Goal: Task Accomplishment & Management: Complete application form

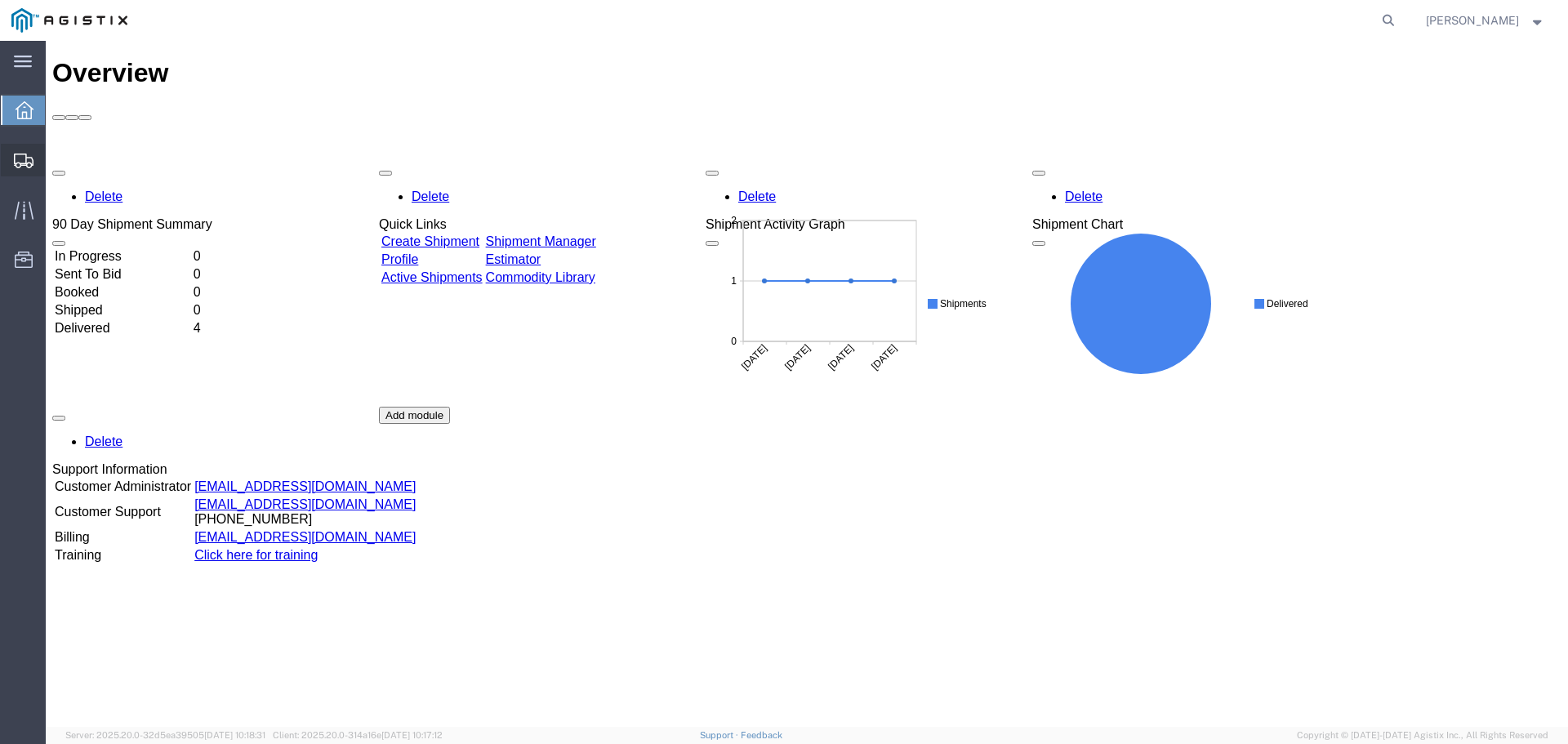
click at [0, 0] on span "Create Shipment" at bounding box center [0, 0] width 0 height 0
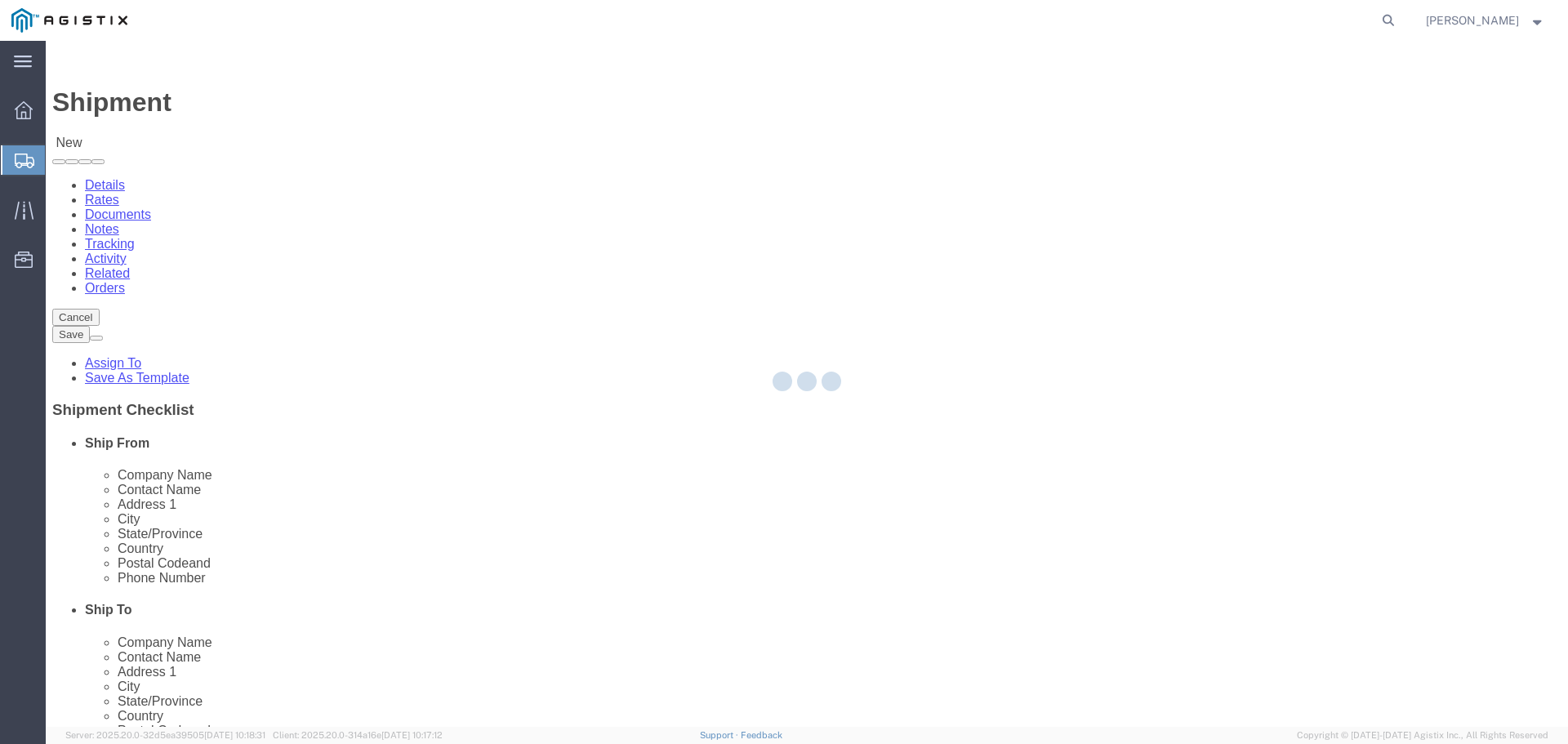
select select
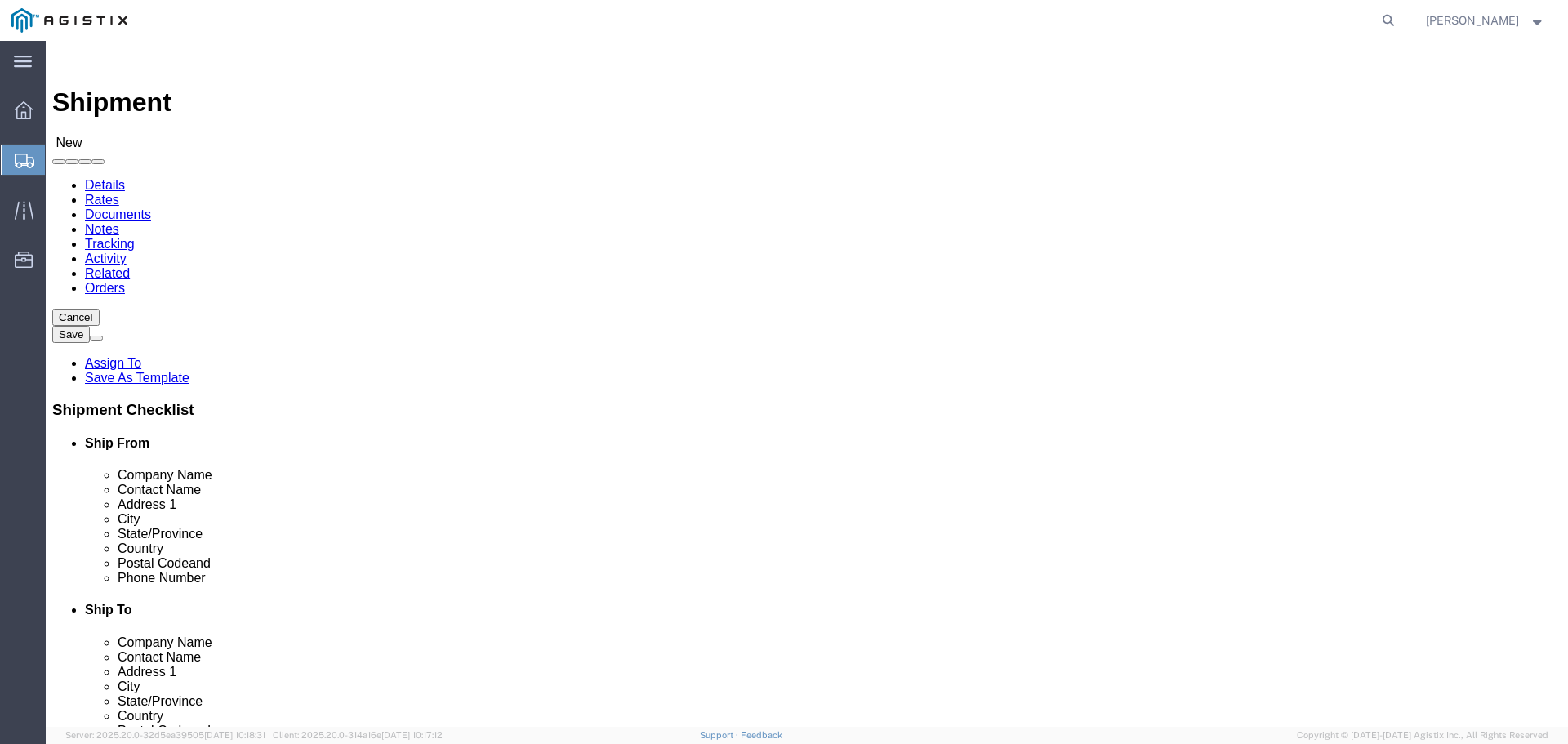
click select "Select Advanced Tower Components PG&E"
select select "9596"
click select "Select Advanced Tower Components PG&E"
select select
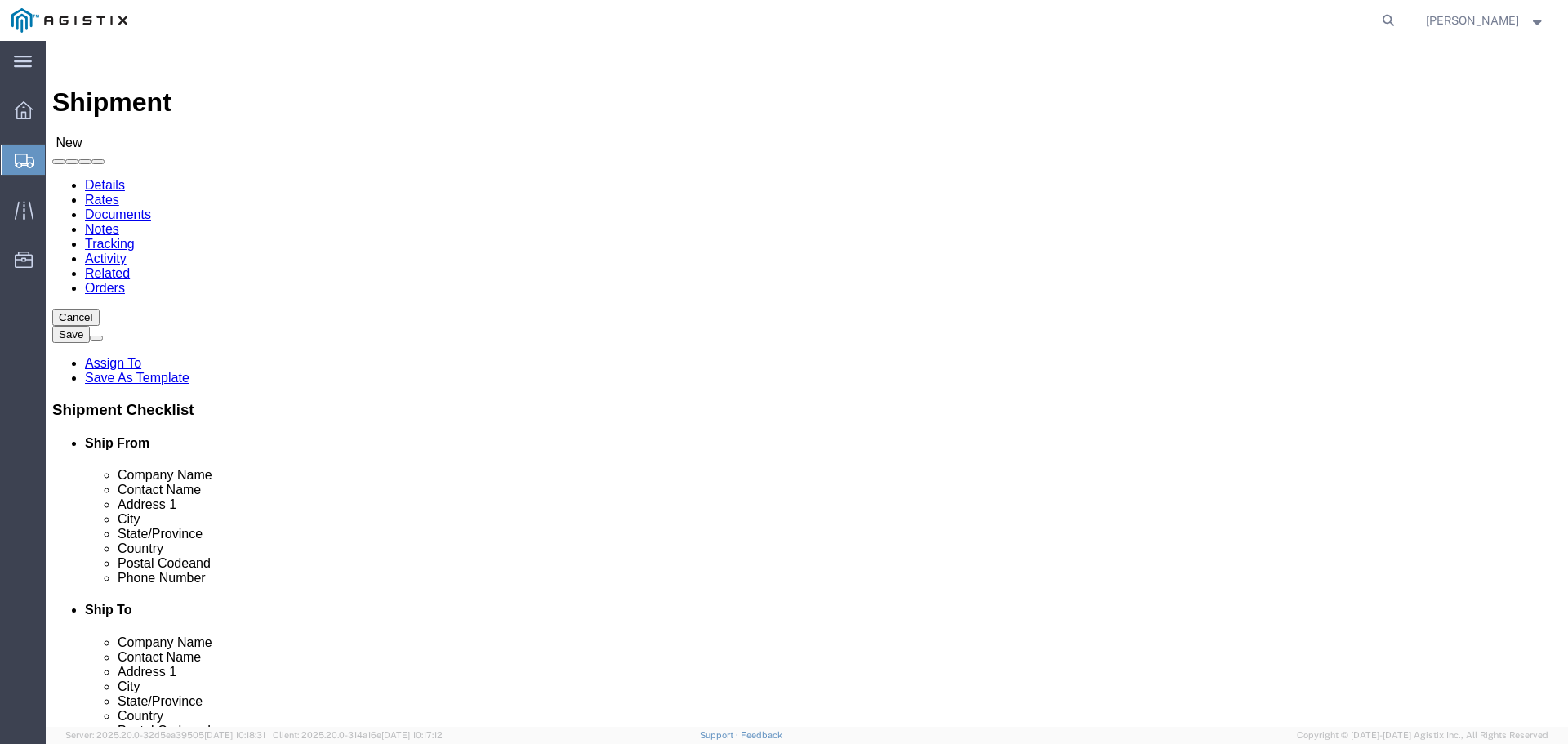
click select "Select All Others Fremont DC Fresno DC Wheatland DC"
select select "23082"
click select "Select All Others Fremont DC Fresno DC Wheatland DC"
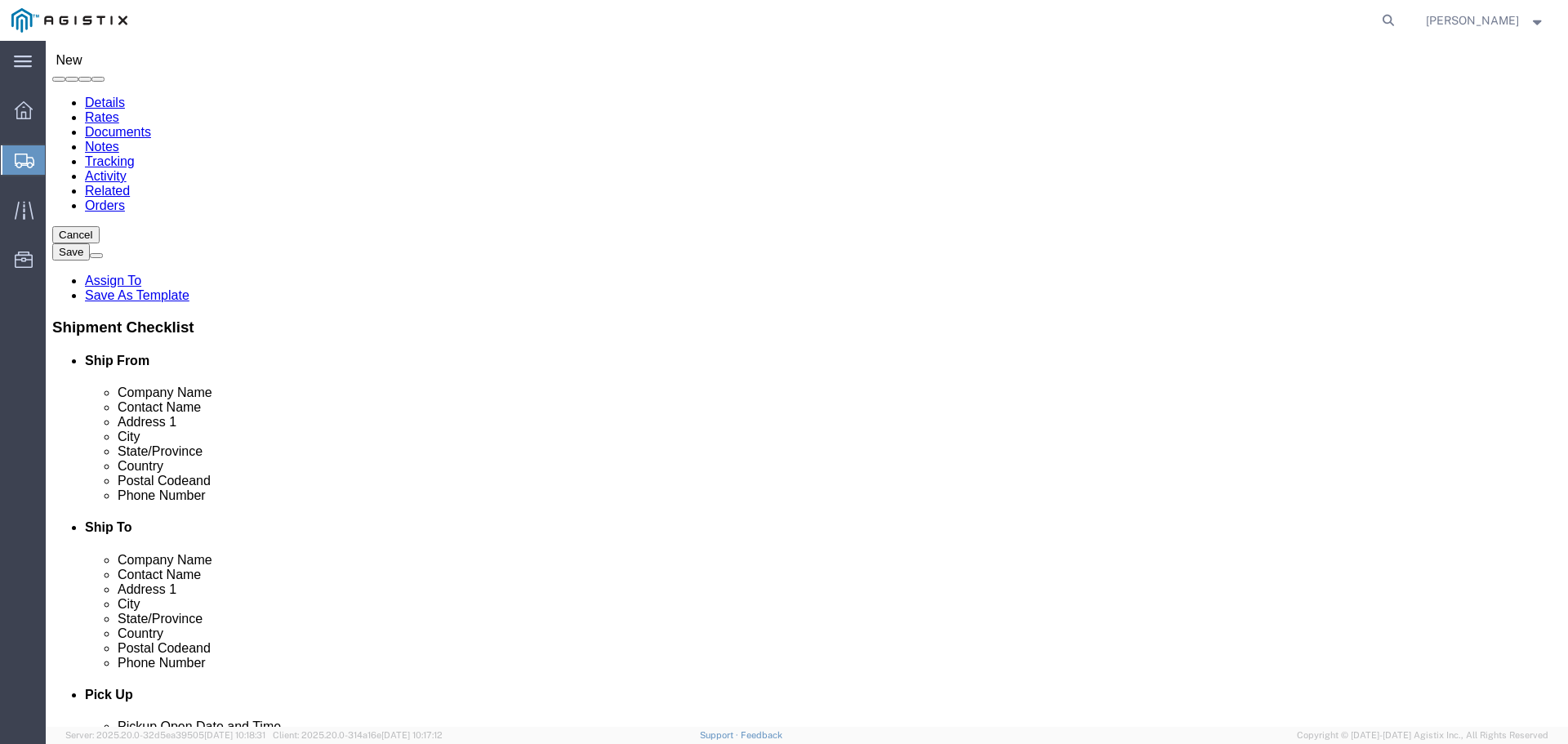
scroll to position [82, 0]
click input "text"
type input "Advanced Tower Components"
click input "text"
type input "marcel irwin"
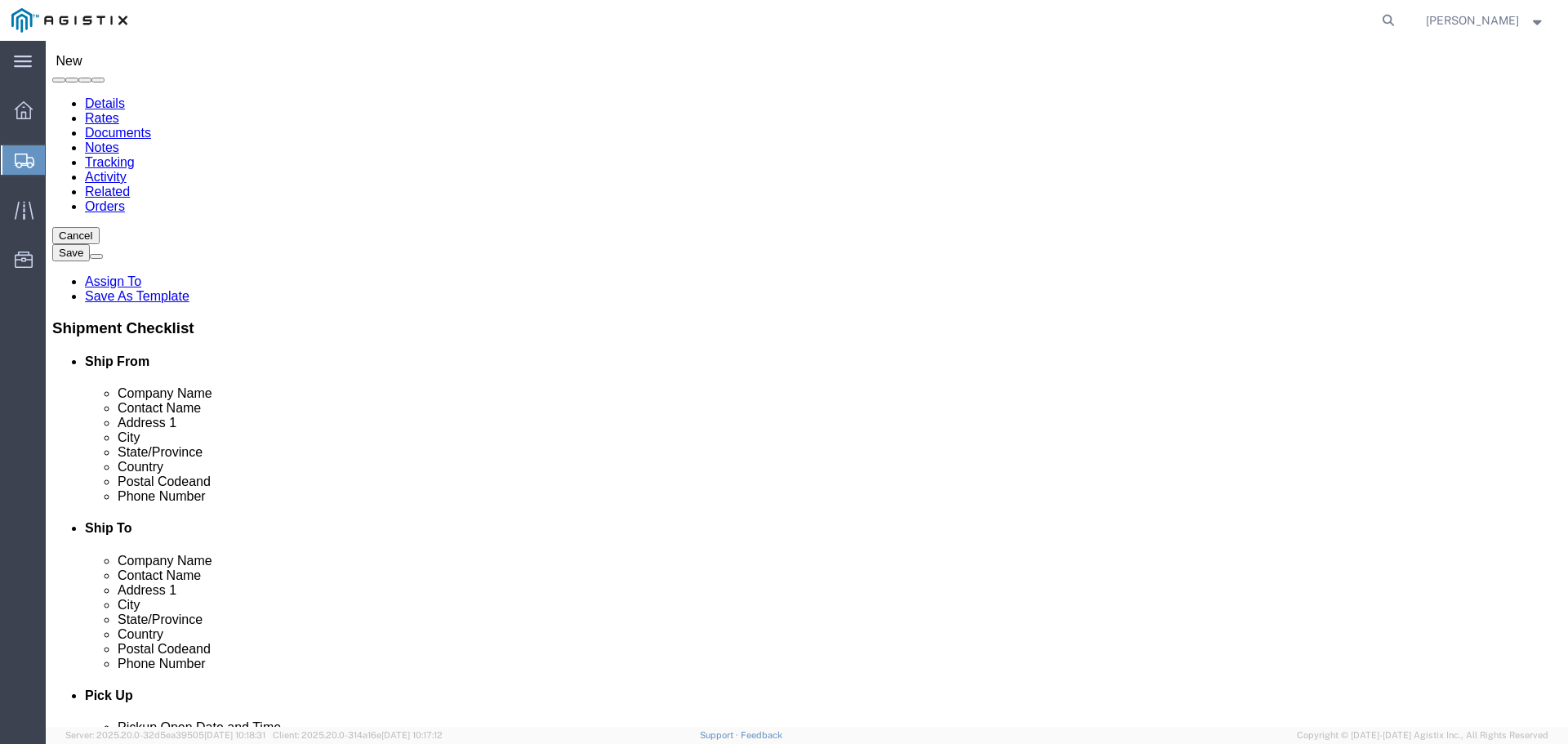
click input "text"
click input "1645 salem industrial drive"
click input "1645 Salem industrial drive"
click input "1645 Salem Industrial drive"
type input "1645 Salem Industrial Drive"
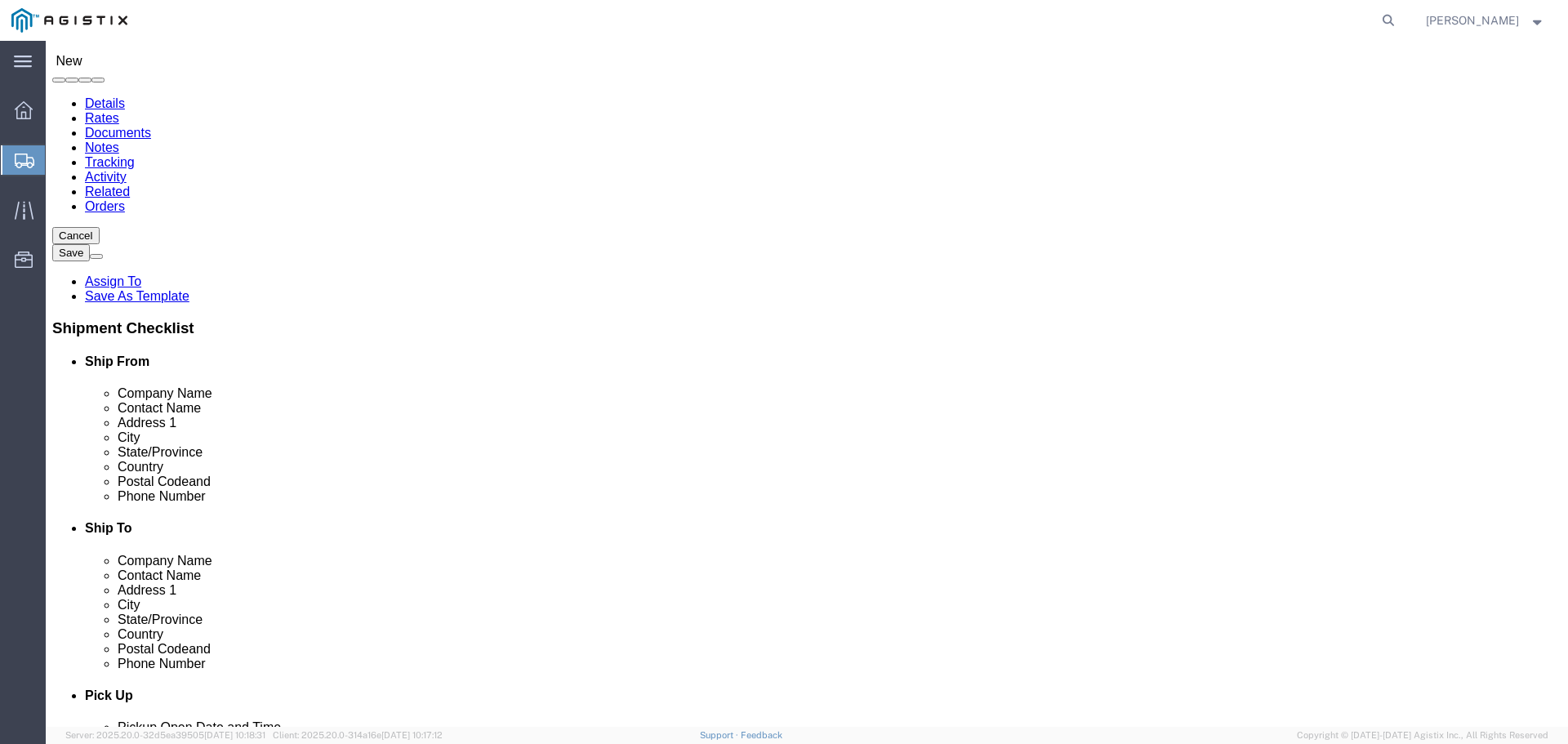
click input "text"
type input "salem"
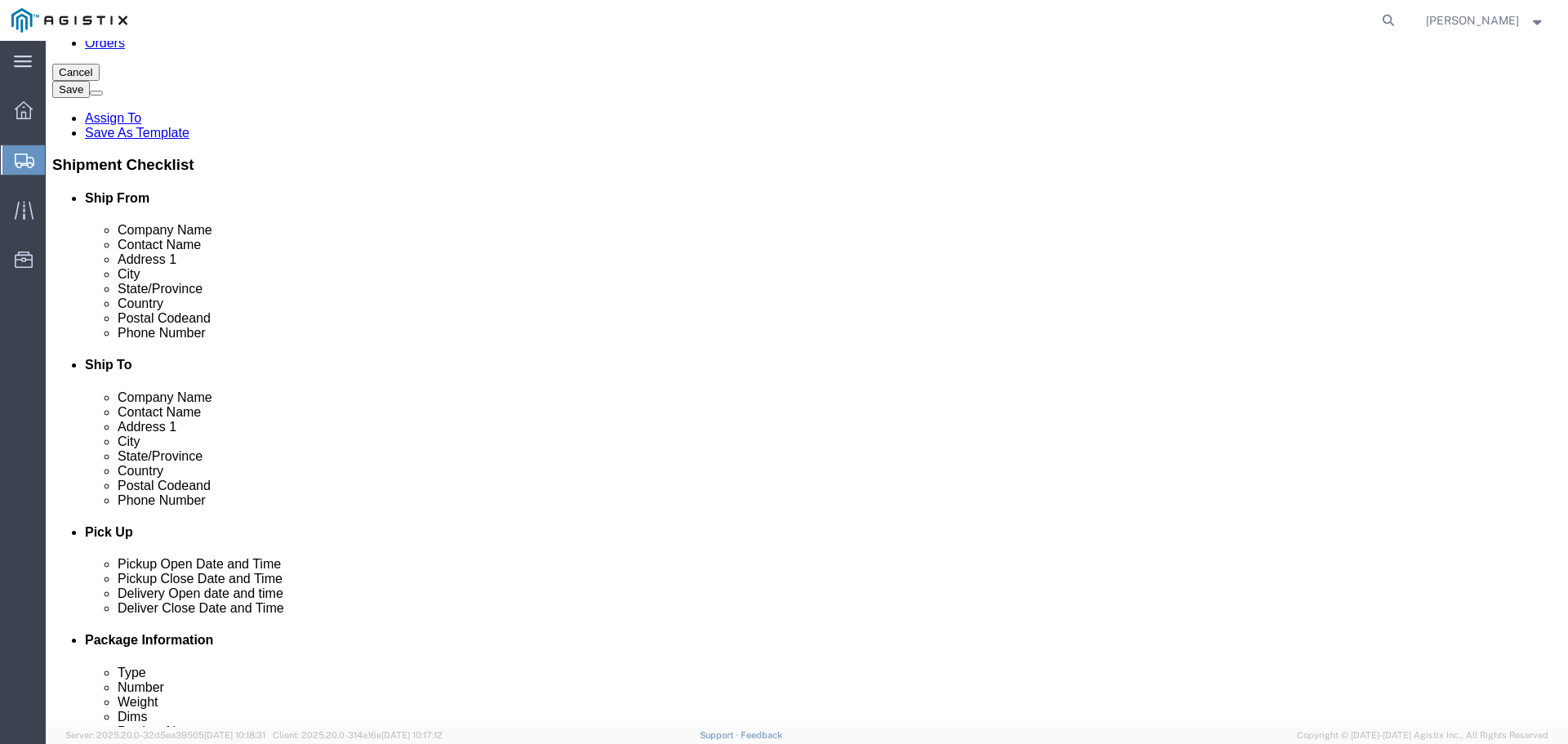
scroll to position [848, 0]
click input "text"
type input "97301"
click input "text"
type input "marion"
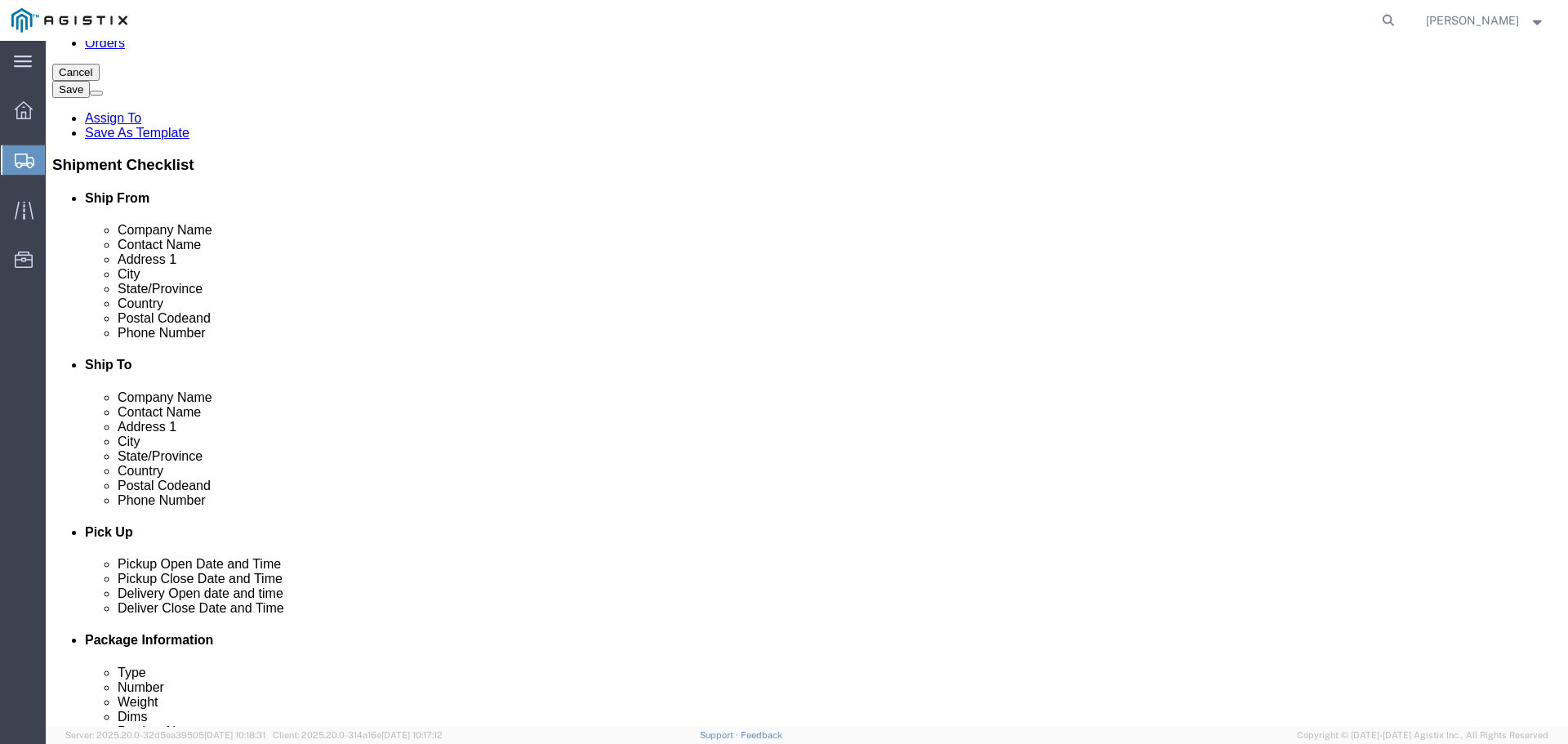
click input "text"
type input "5035400777"
click input "text"
type input "mirwin@advancedtowercomponents.com"
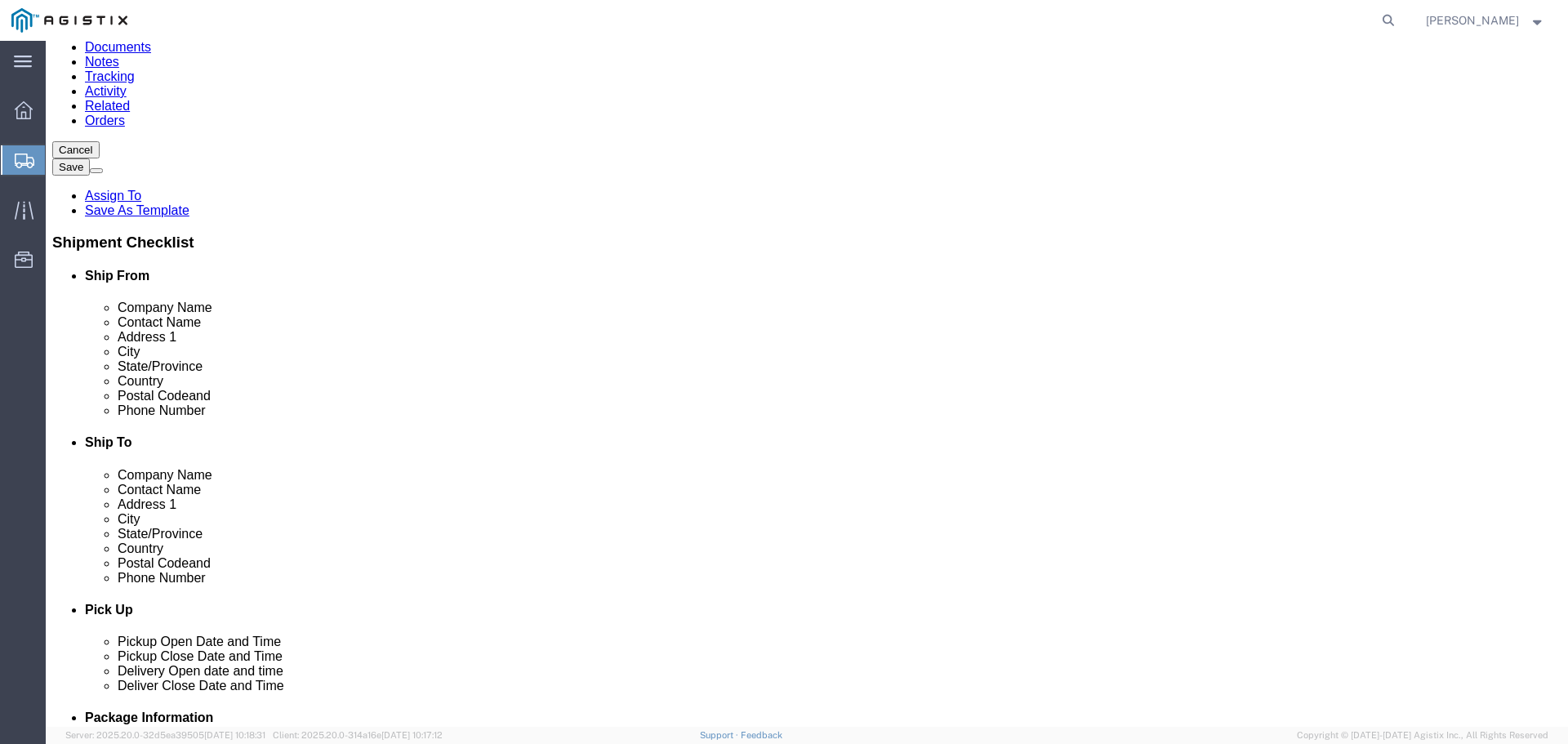
scroll to position [163, 0]
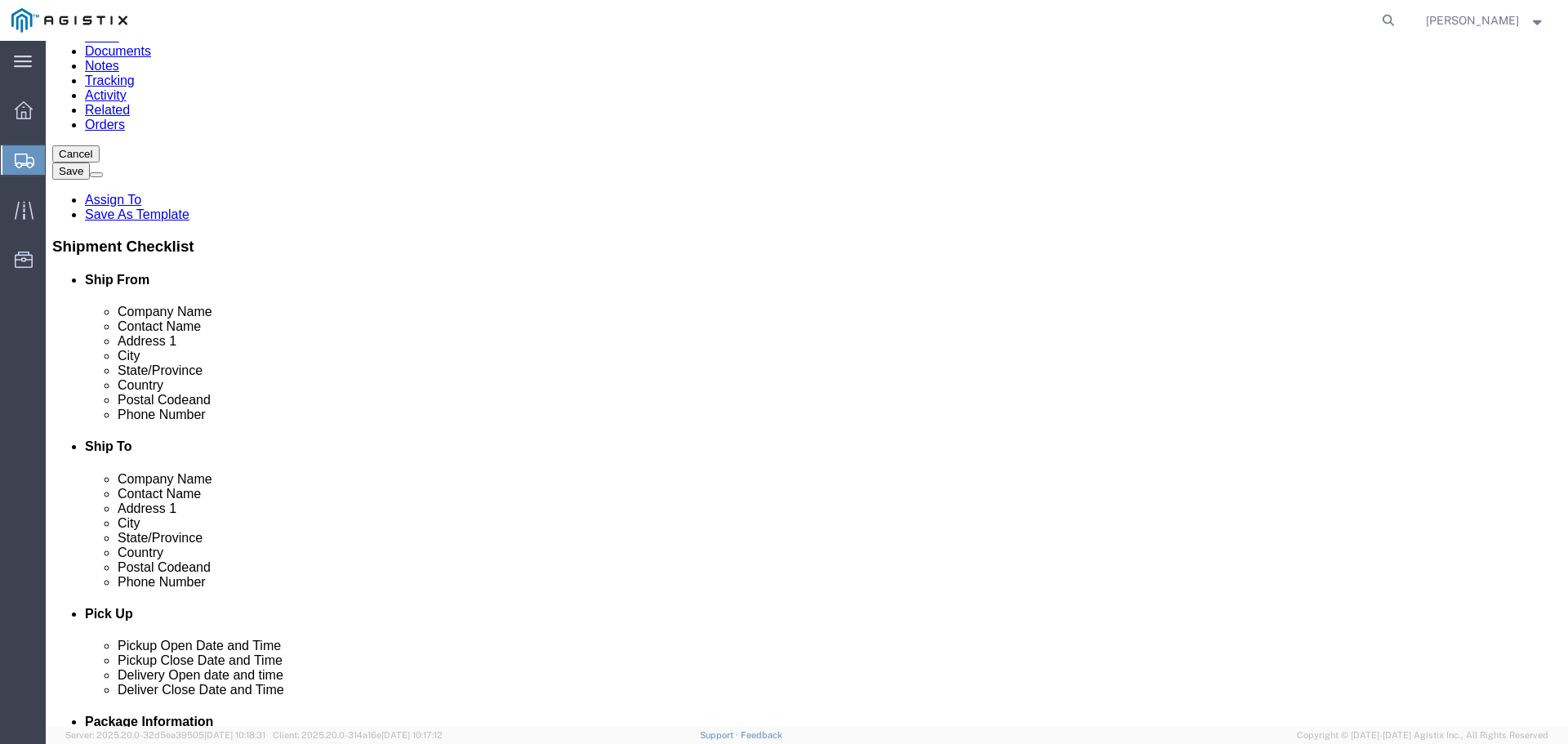
click input "text"
paste input "Graybar Electric"
type input "Graybar Electric"
click input "text"
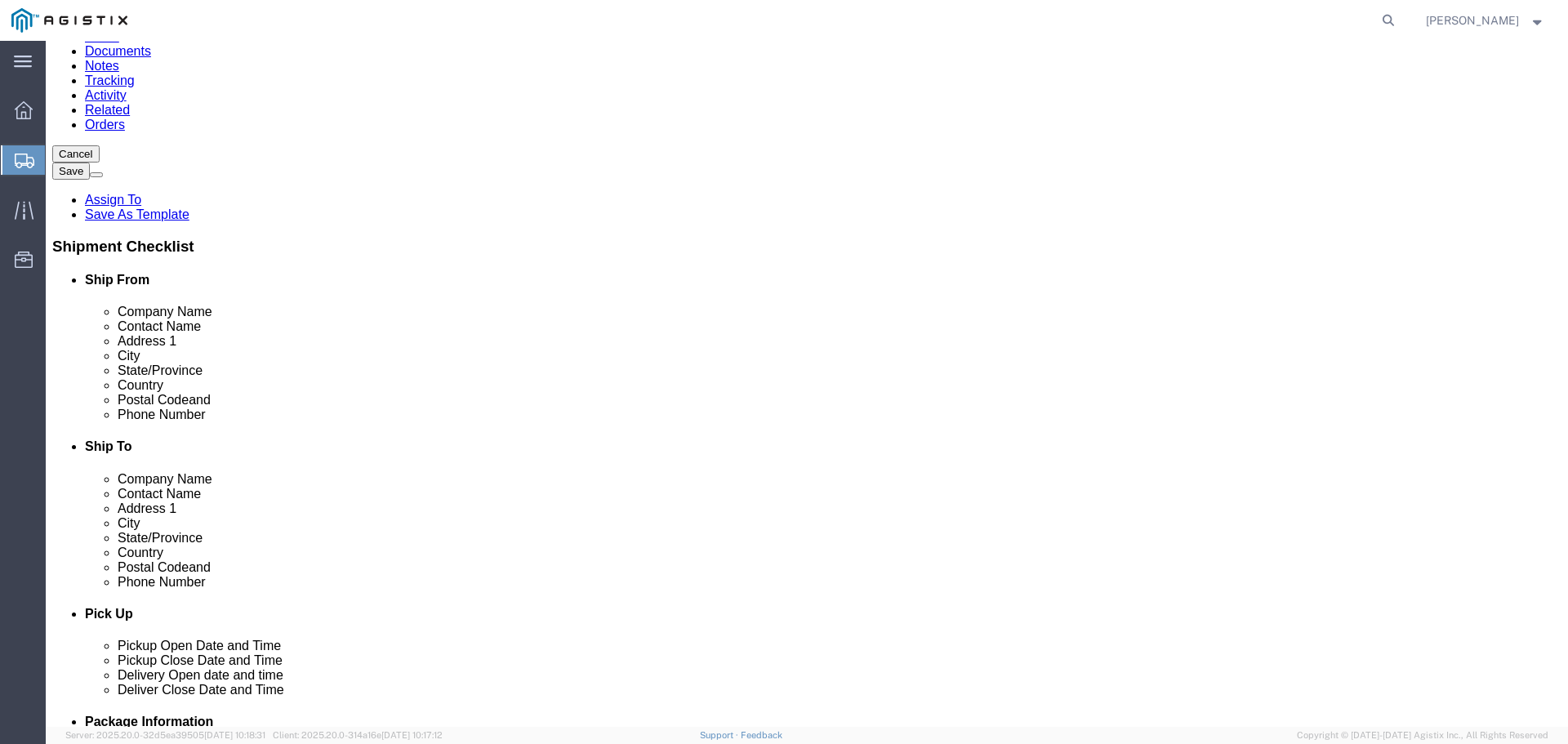
paste input "Eric Petersen"
type input "Eric Petersen"
click input "text"
paste input "(916) 882-8495"
type input "(916) 882-8495"
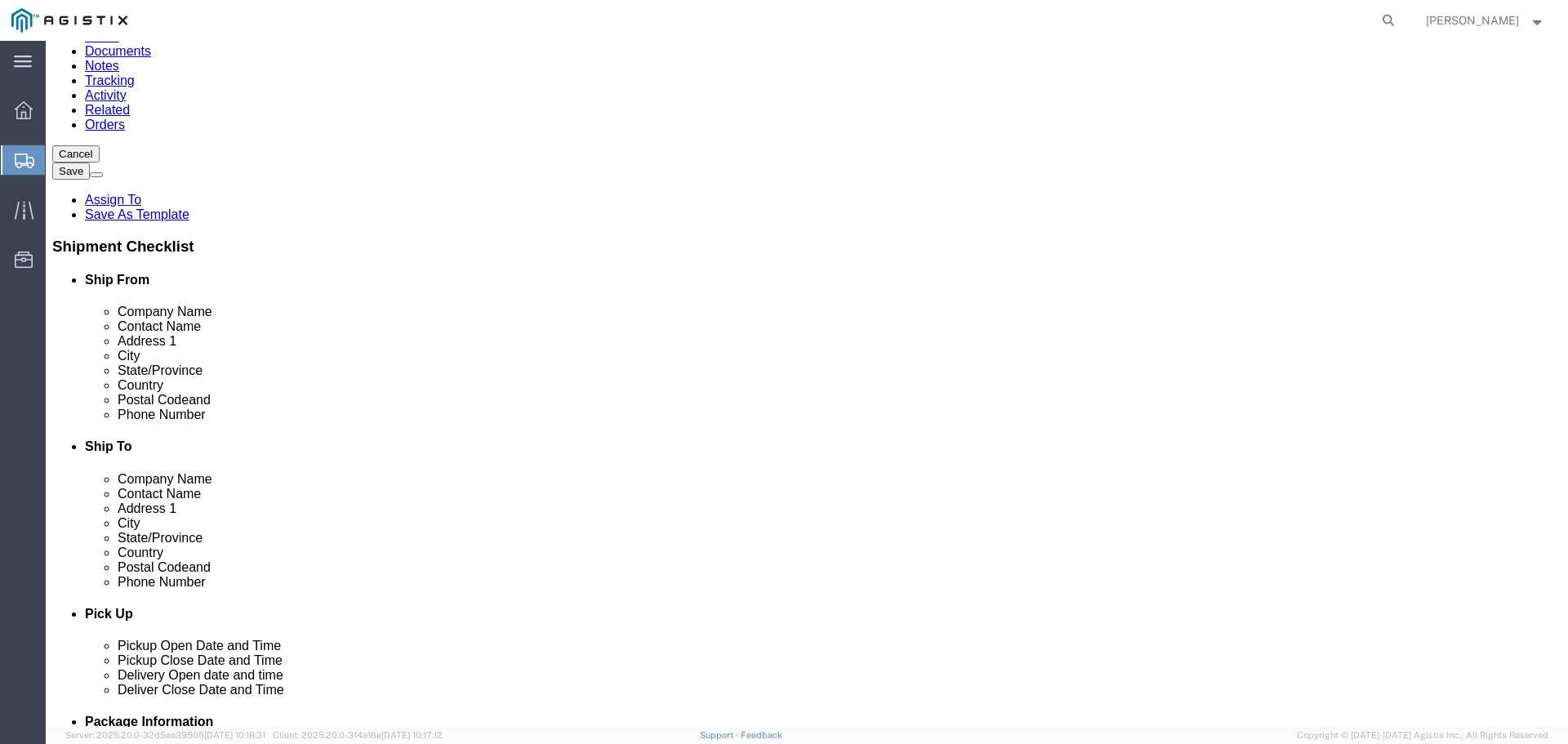
click input "text"
paste input "(916) 882-8495"
type input "(916) 882-8495"
click input "text"
paste input "<eric.petersen@graybar.com>"
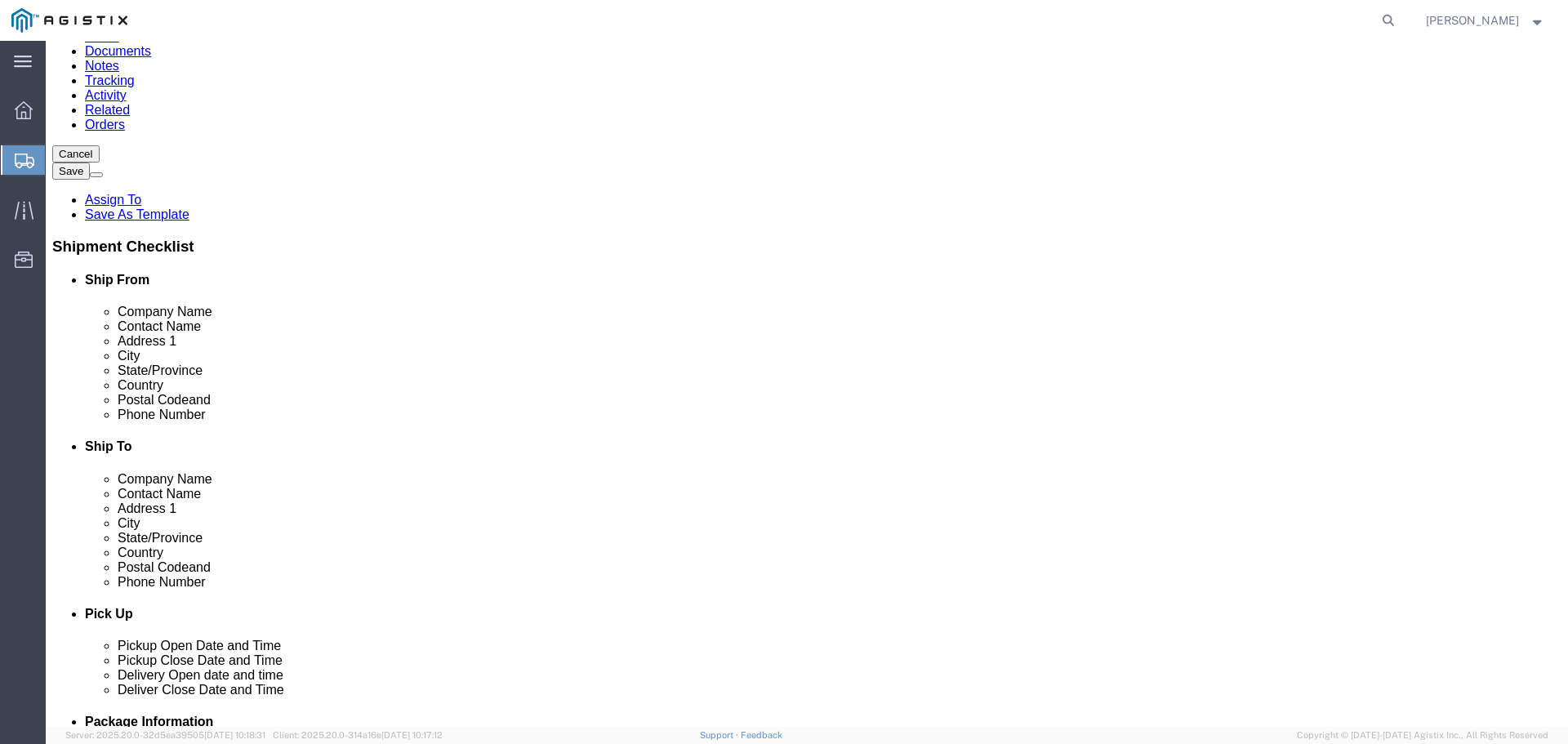
type input "eric.petersen@graybar.com"
click input "text"
paste input "4525 Hollis Street"
type input "4525 Hollis Street"
click input "Postal Code"
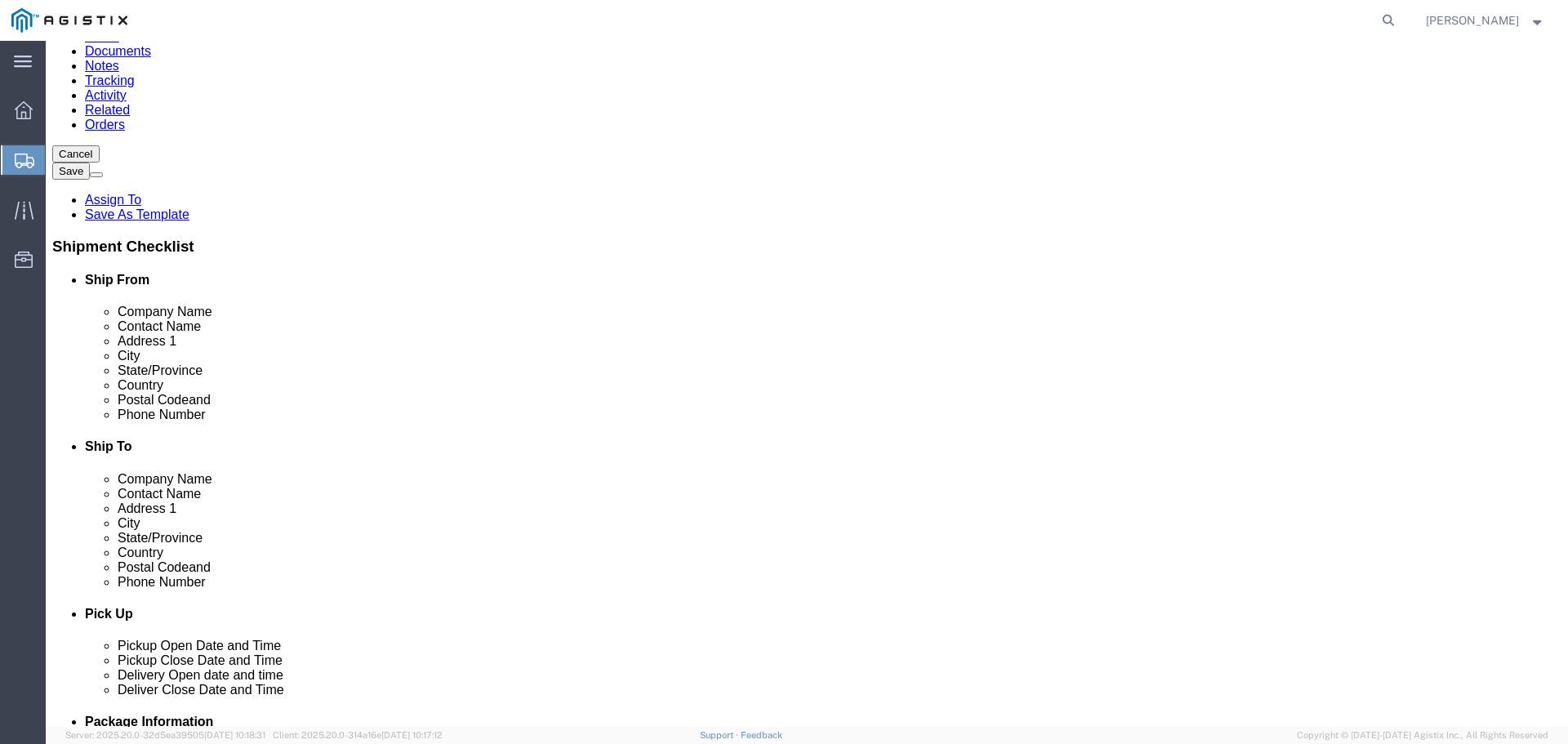
paste input "94608"
type input "94608"
click input "(916) 882-8495"
click input "text"
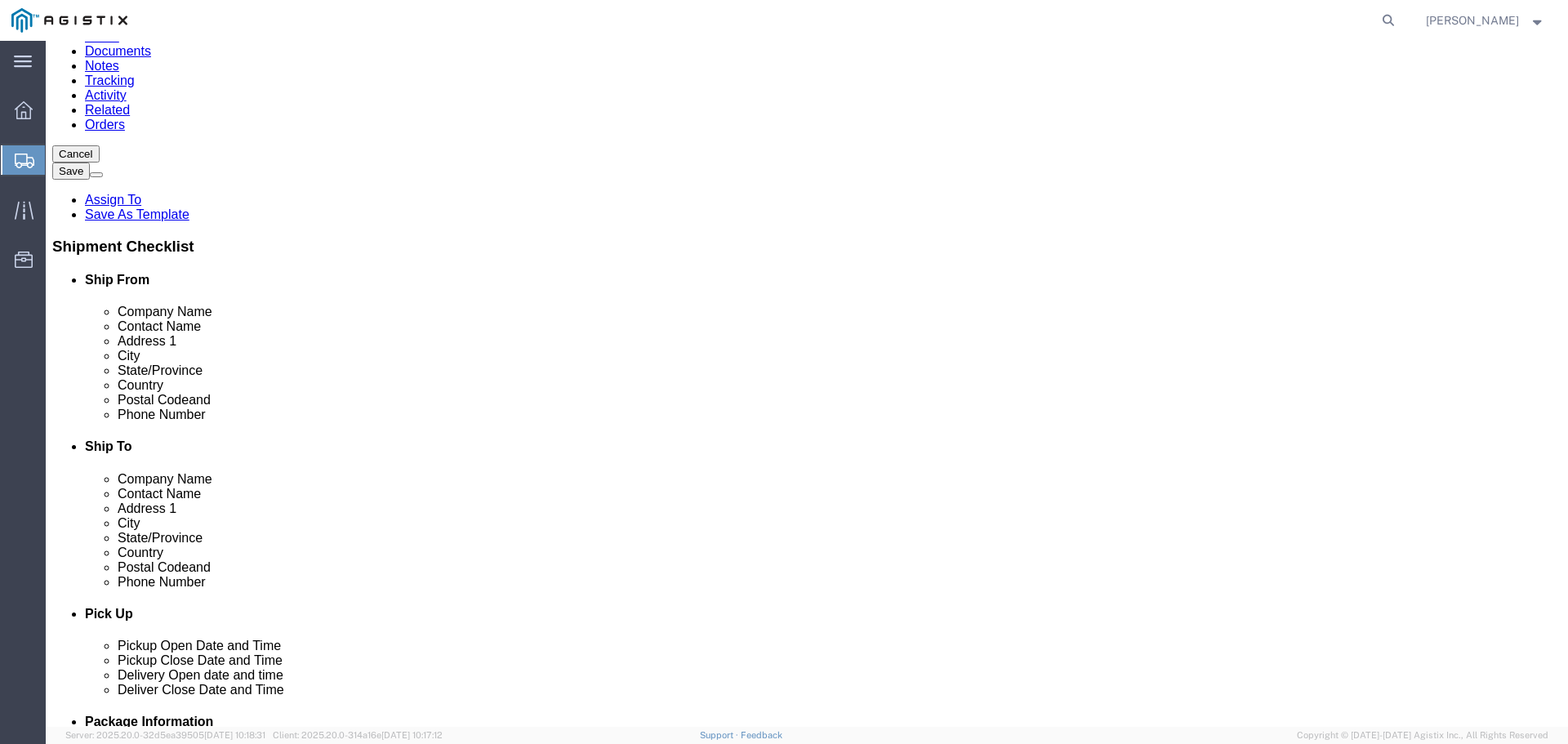
click input "text"
type input "Emerville"
click div "Location My Profile Location (OBSOLETE) BURNEY SC - GC TRAILER (OBSOLETE) BURNE…"
click input "Graybar Electric"
click input "Graybar Electric/"
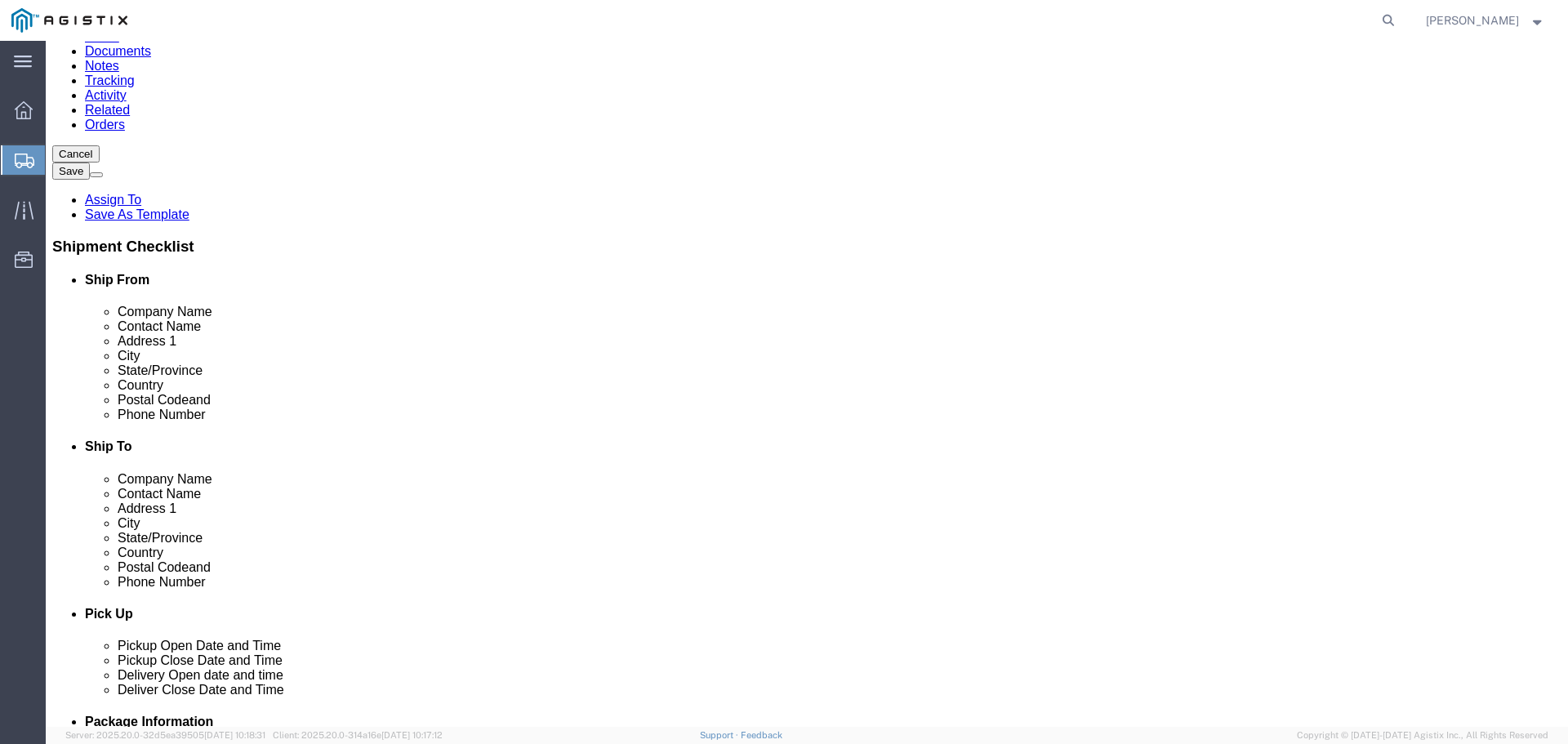
paste input "Cory Scalise - telecom"
type input "Graybar Electric/Cory Scalise - telecom"
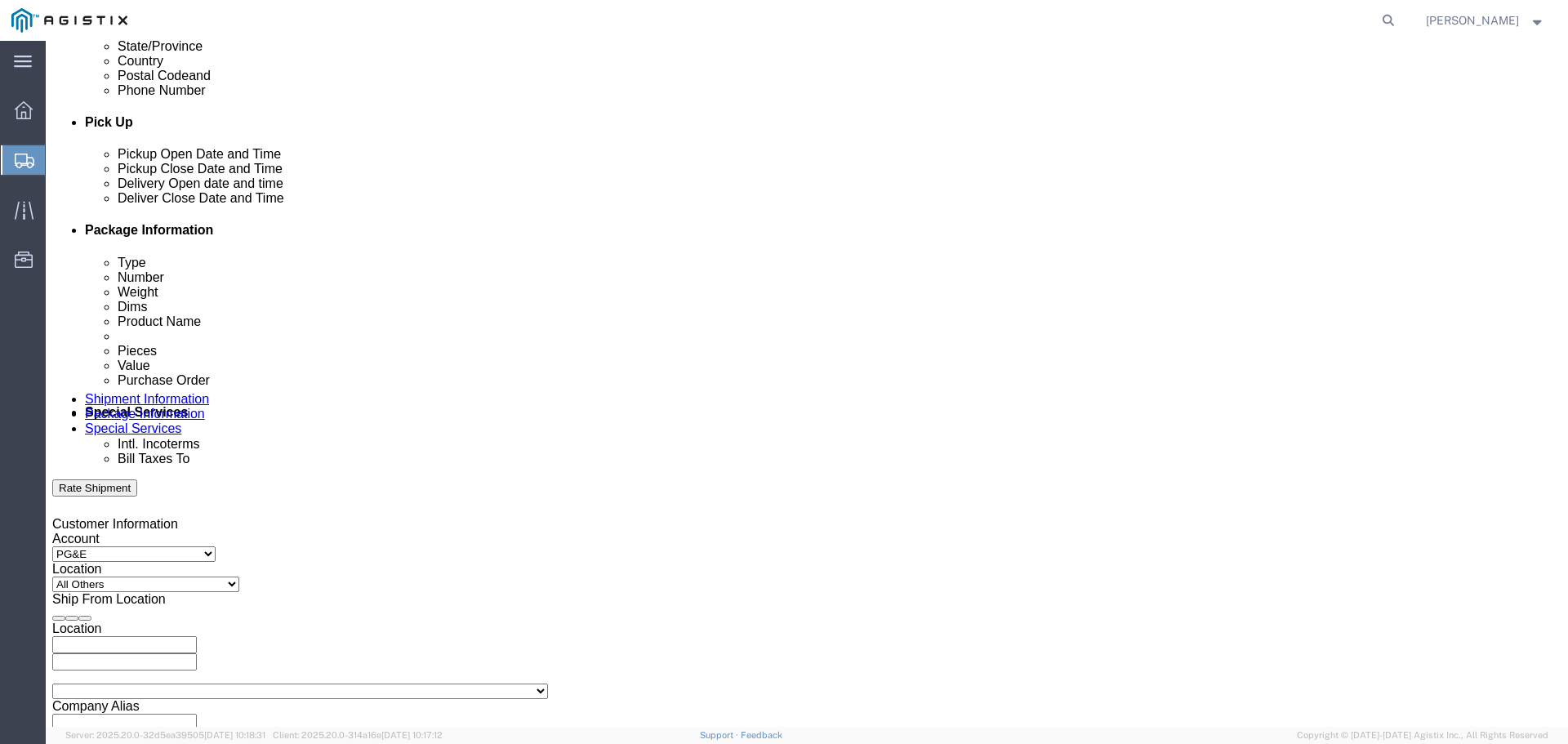
scroll to position [735, 0]
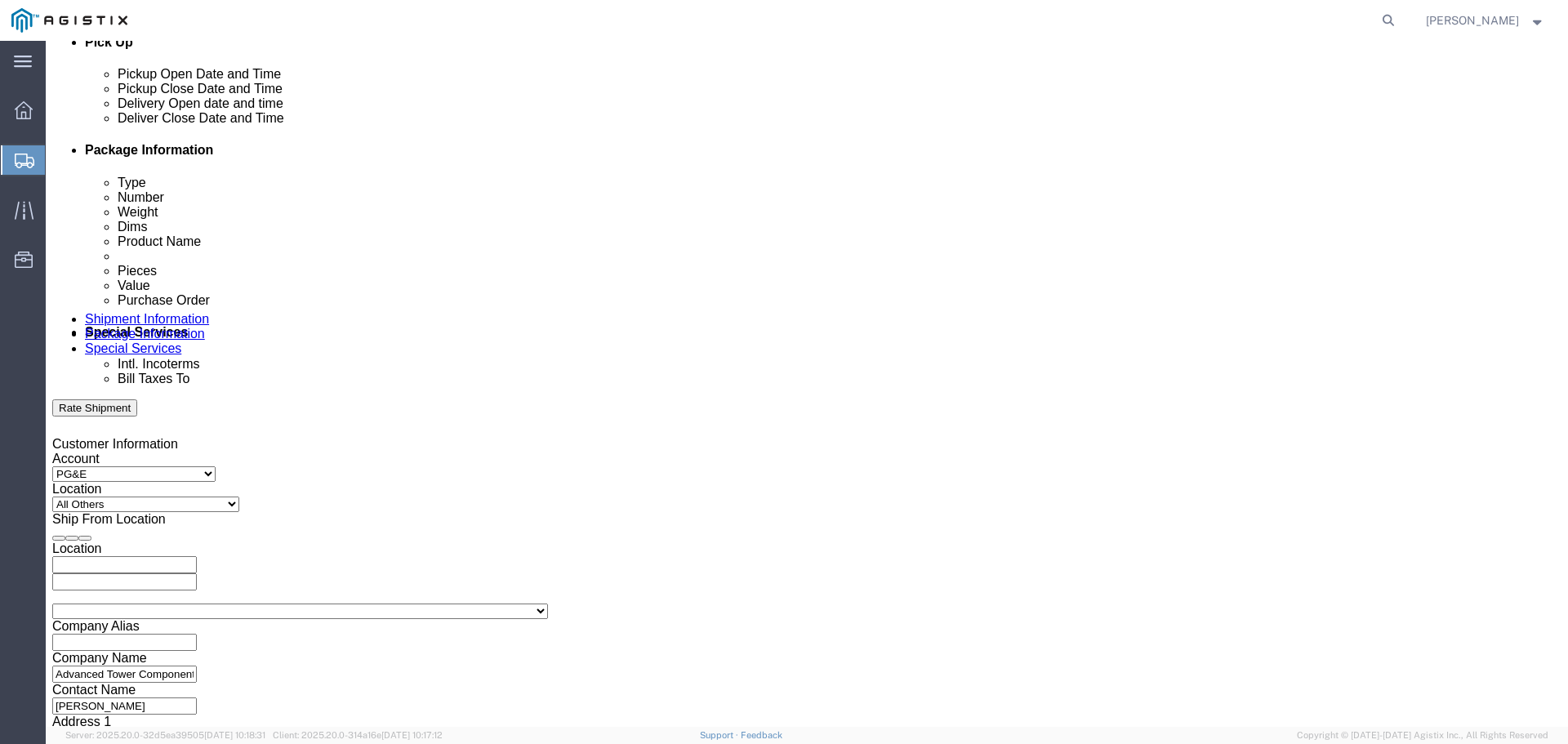
click div "Oct 08 2025 12:00 PM"
type input "4:00 PM"
click button "Apply"
click div
click input "5:00 PM"
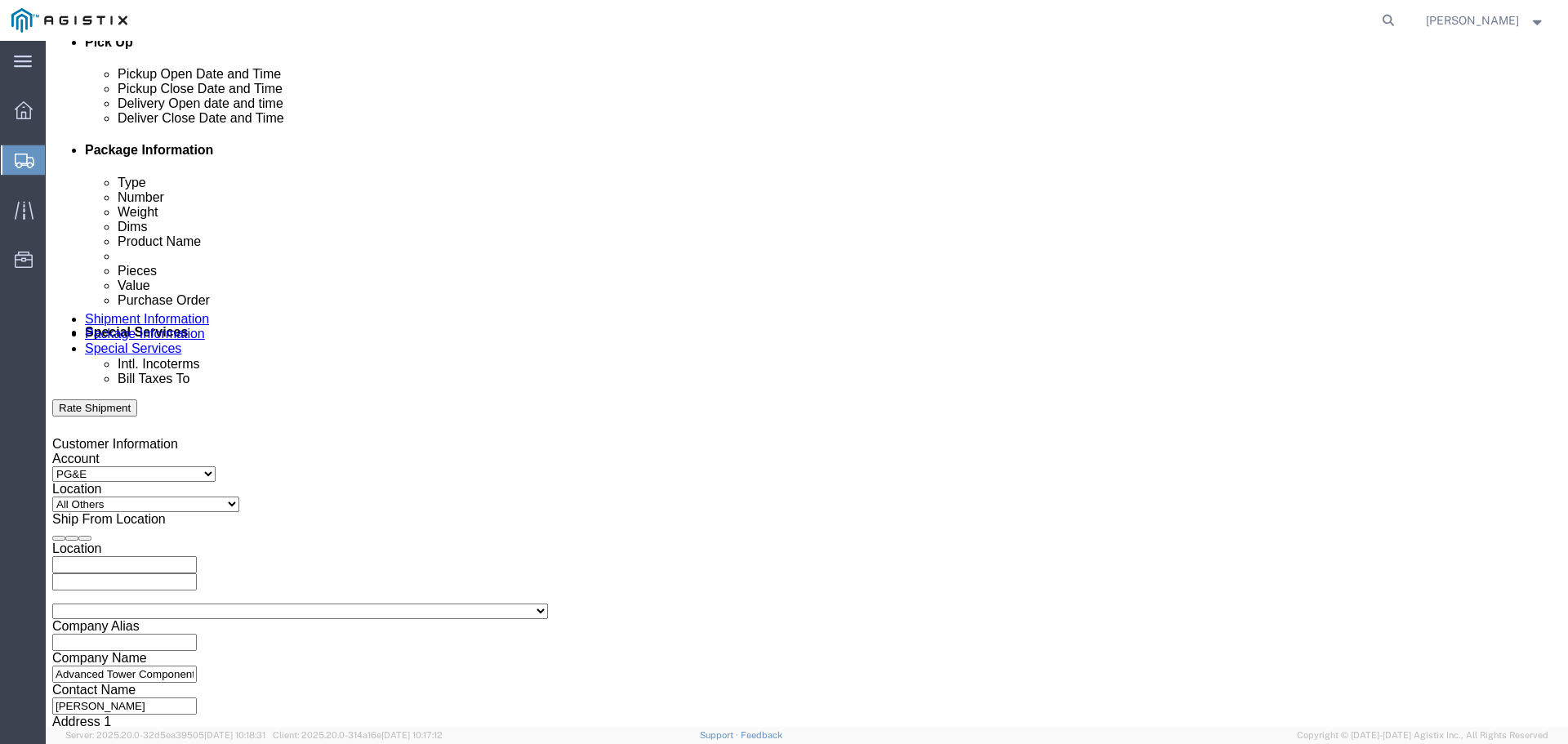
click input "8:00 PM"
type input "8:00 am"
click button "Apply"
click button
click icon
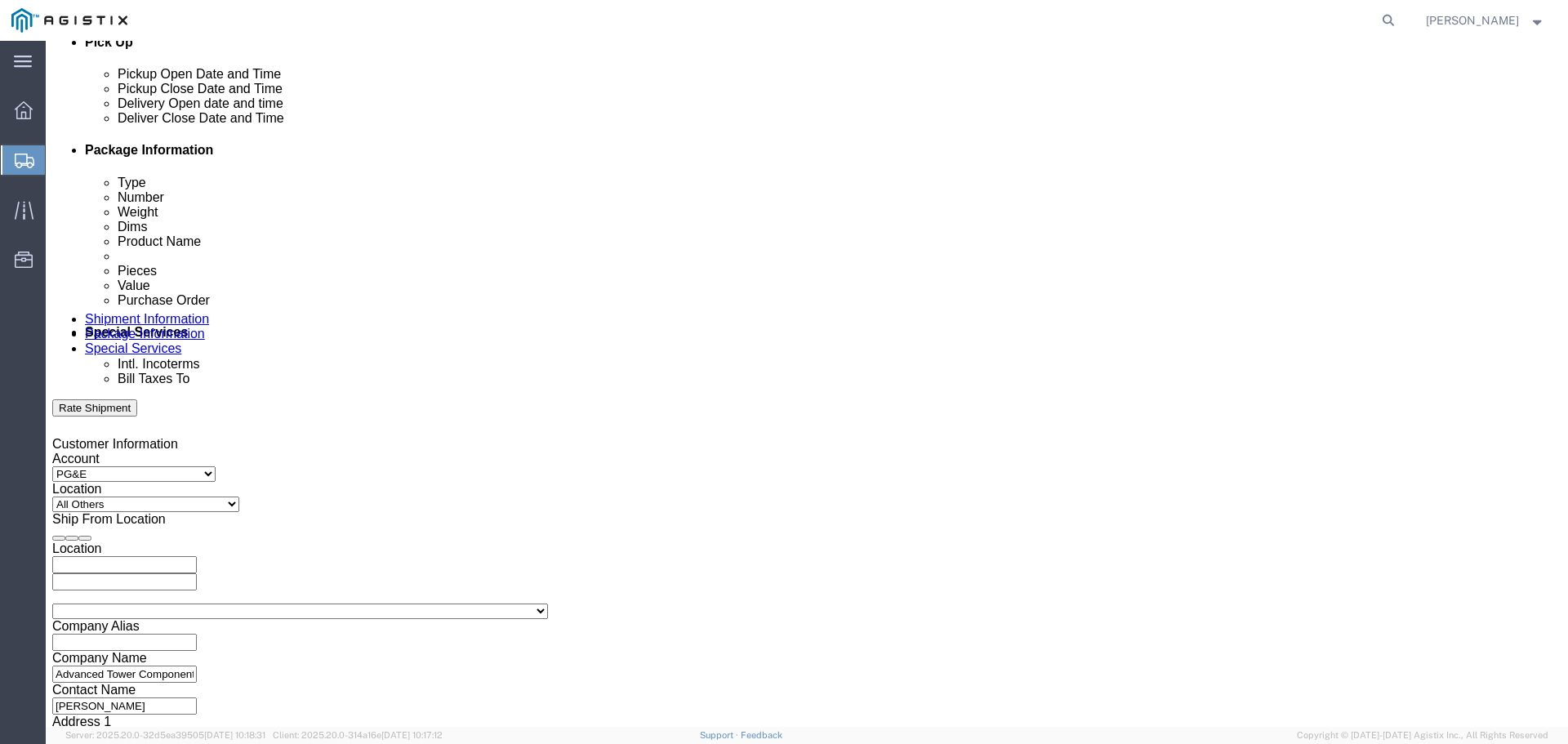
click icon
click div
click input "4:00 AM"
type input "4:00 PM"
click button "Apply"
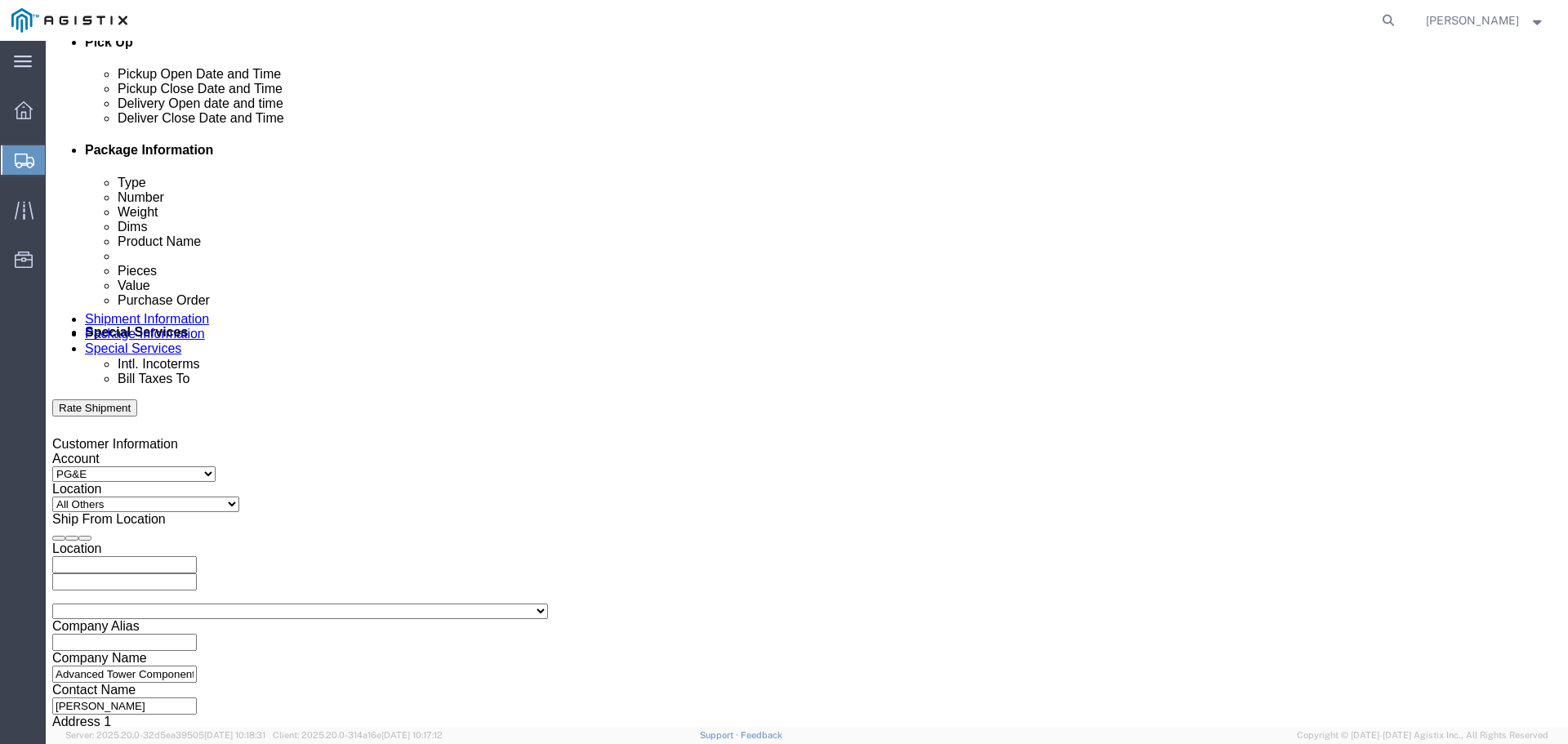
click input "text"
paste input "4527287301"
type input "4527287301"
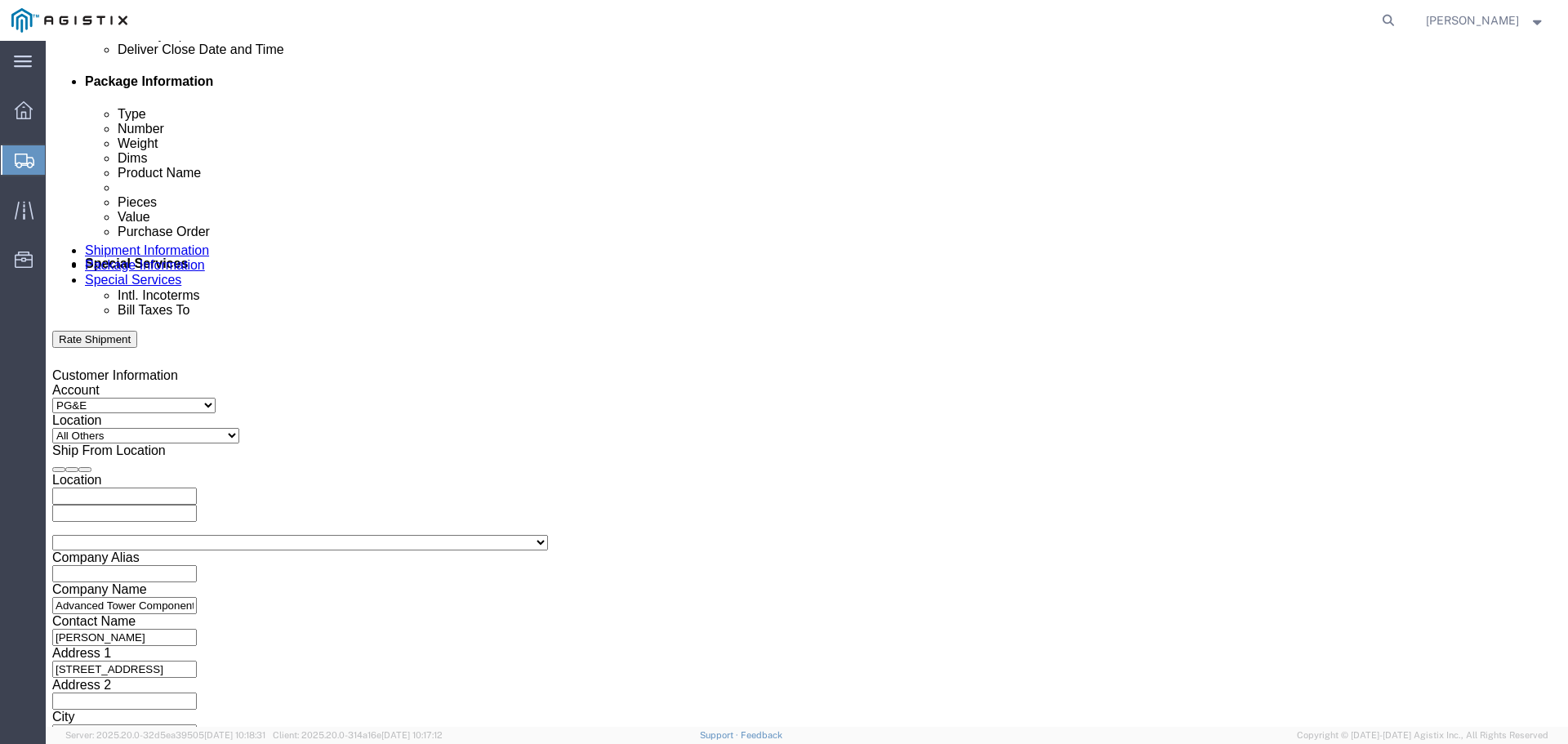
click select "Select Account Type Activity ID Airline Appointment Number ASN Batch Request # …"
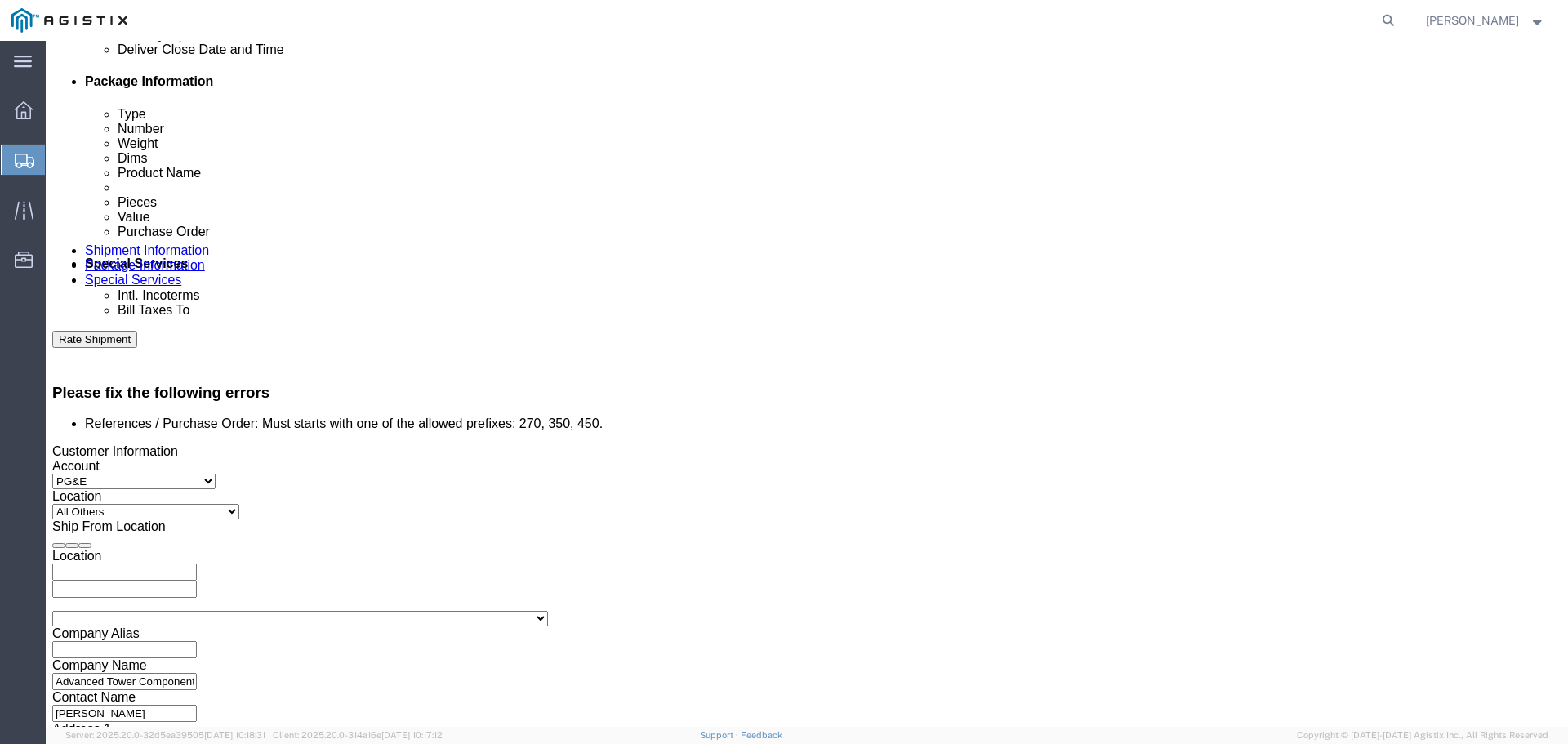
select select "JOBNUM"
click select "Select Account Type Activity ID Airline Appointment Number ASN Batch Request # …"
click input "text"
type input "ATC# 176477"
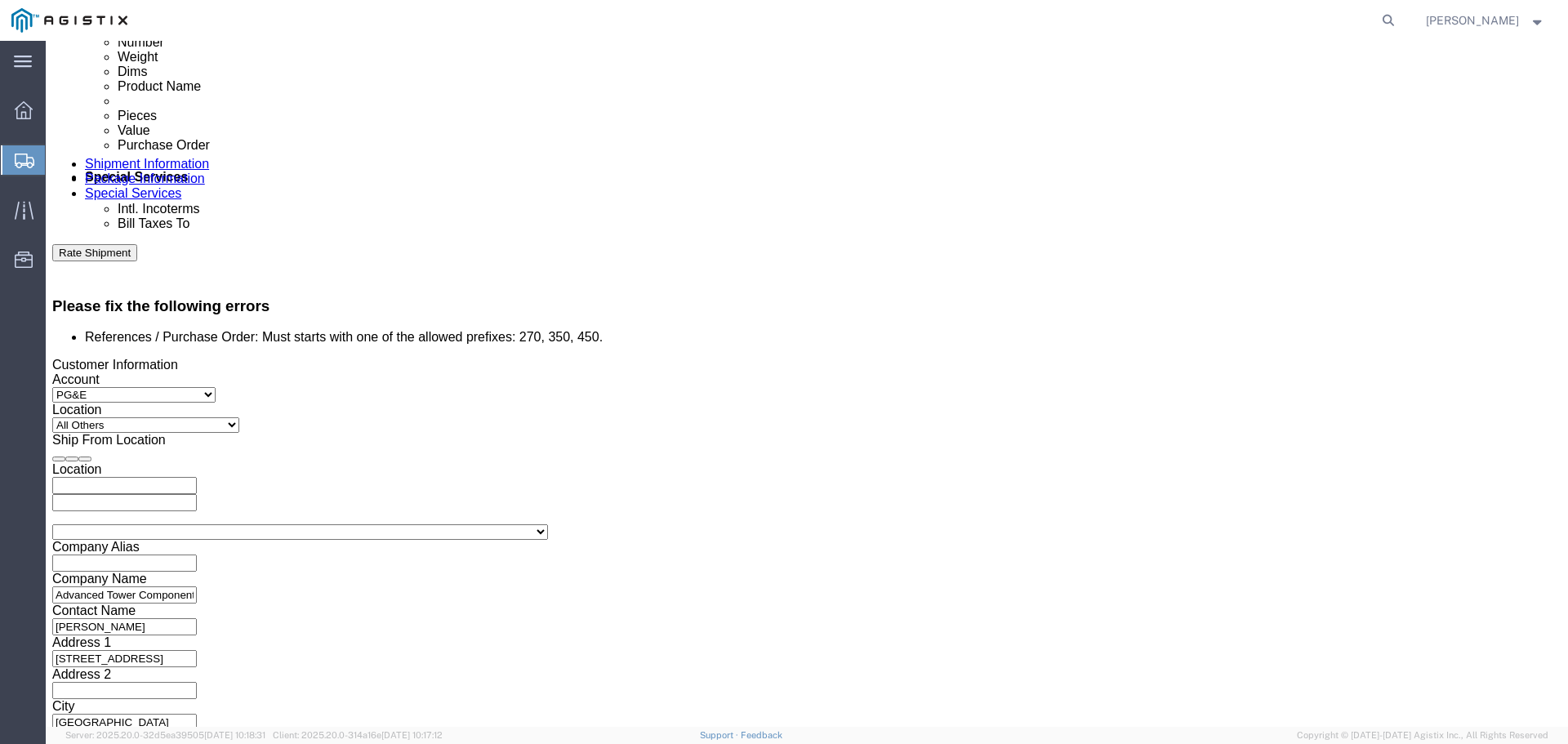
scroll to position [919, 0]
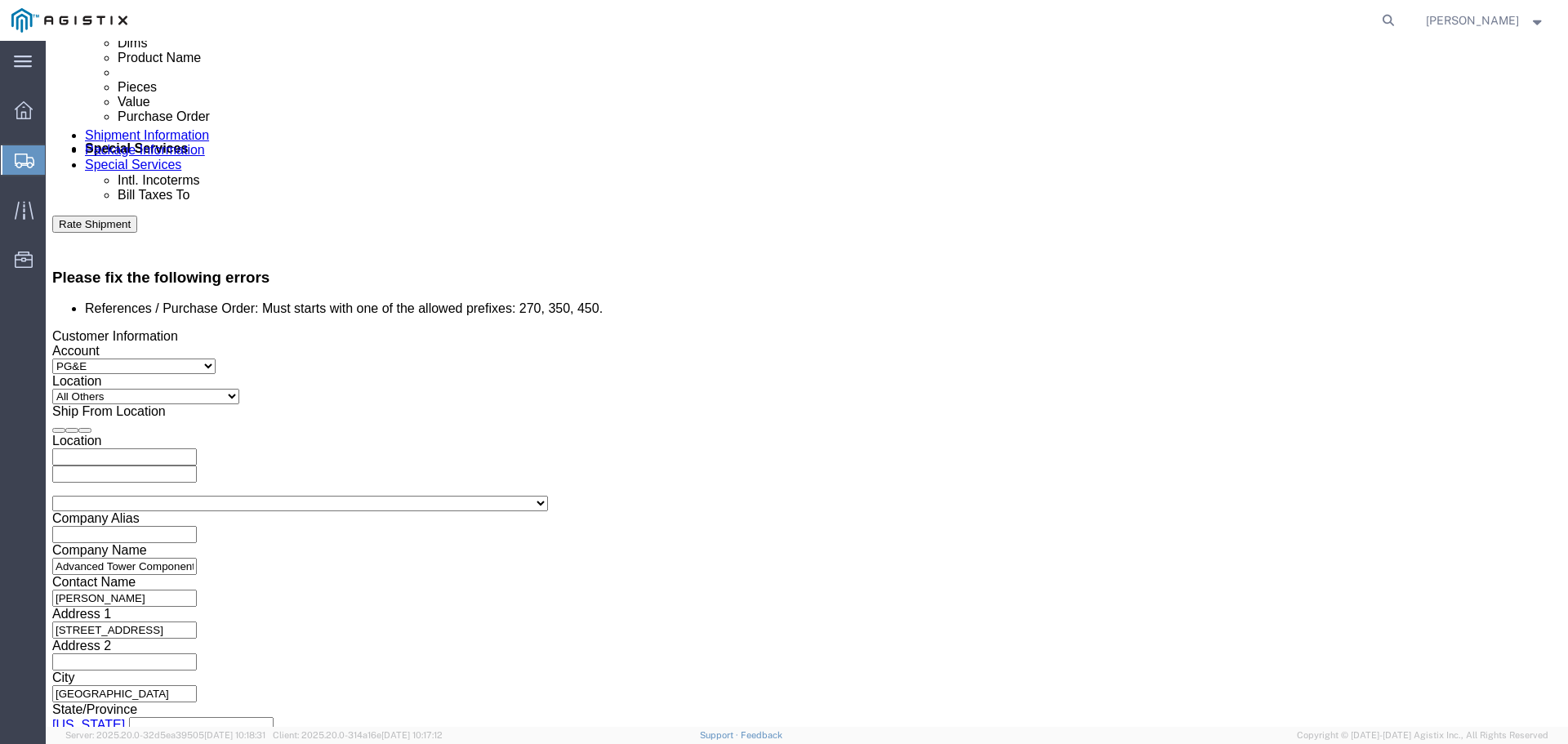
click button "Continue"
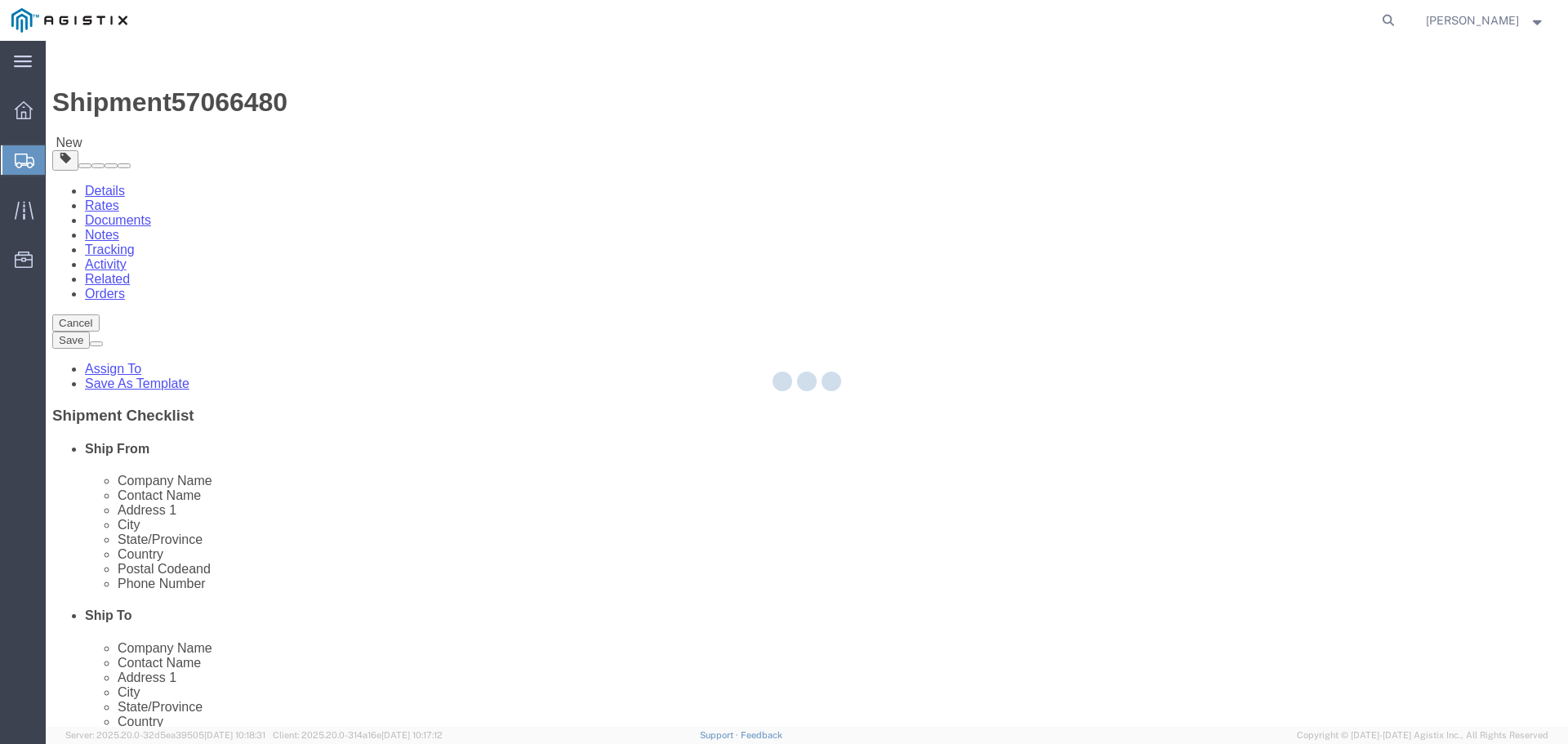
select select "CBOX"
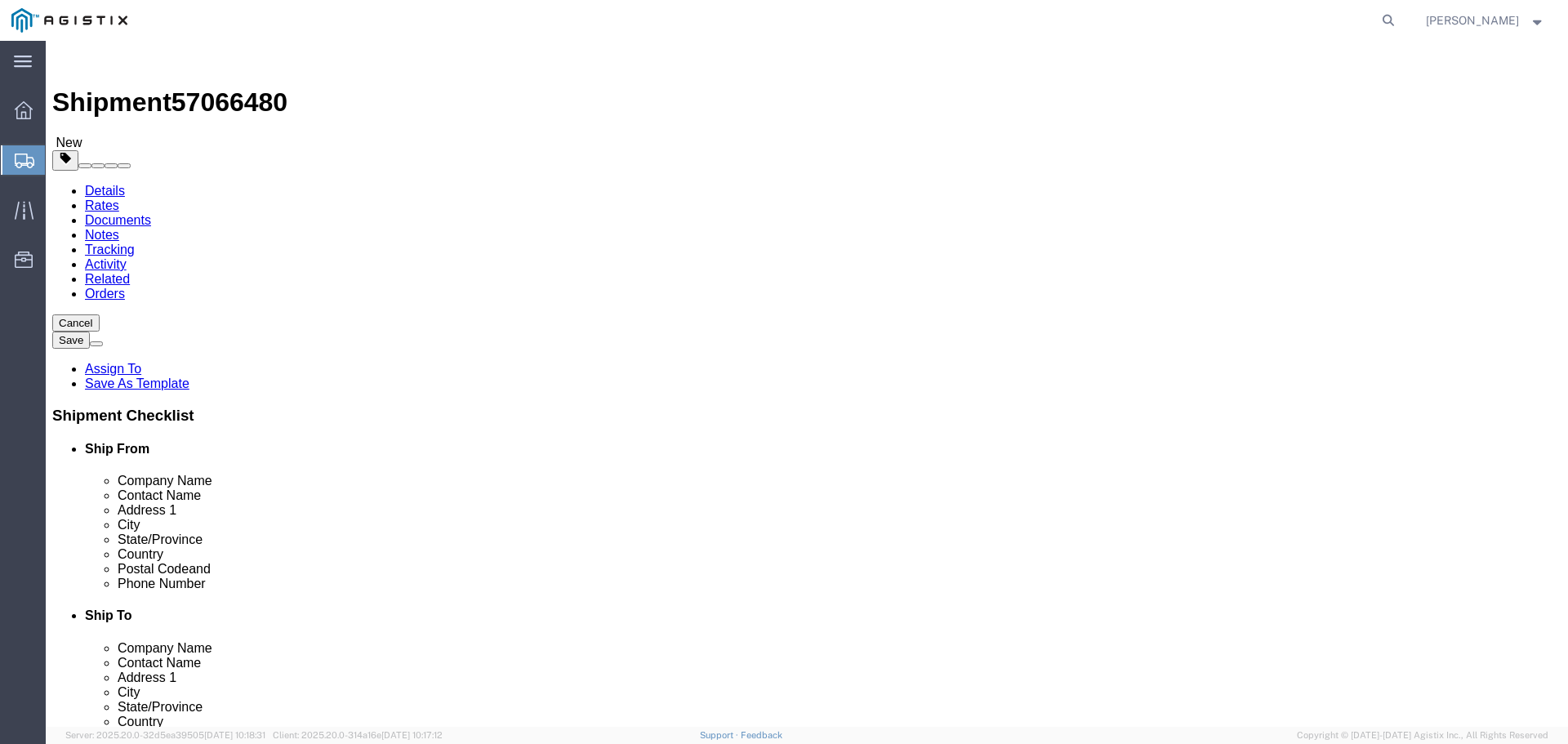
scroll to position [53, 0]
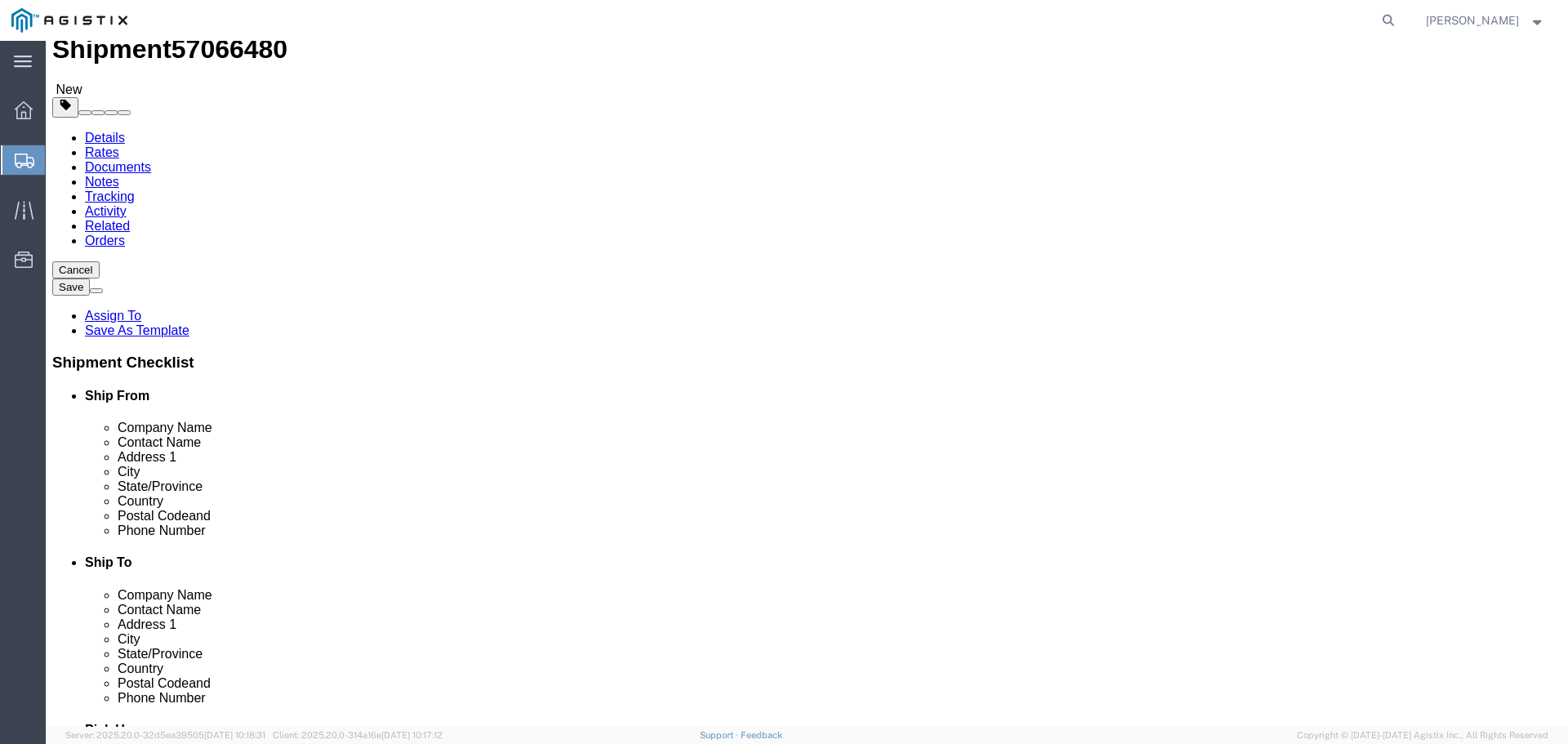
click button "Previous"
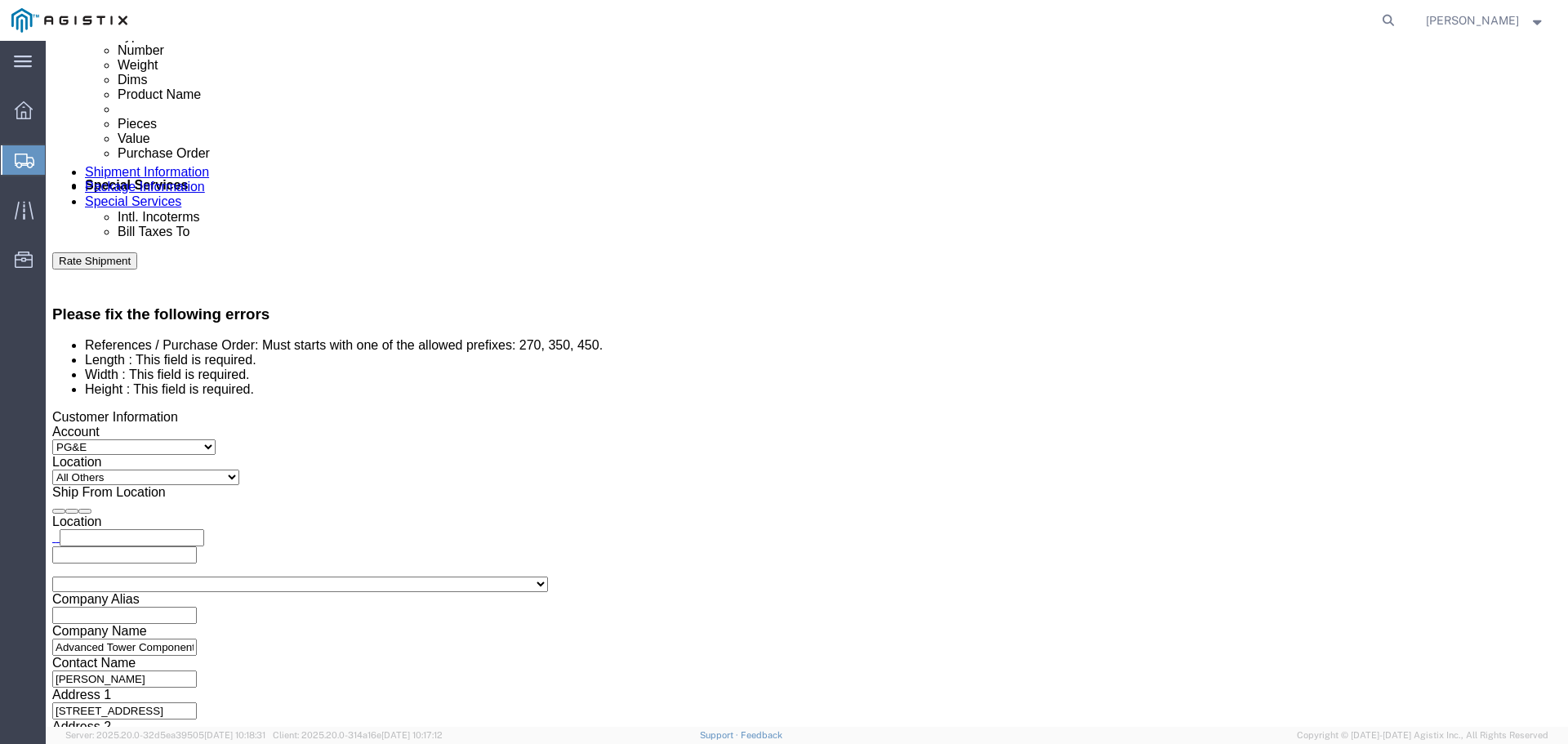
scroll to position [891, 0]
click input "4527287301"
type input "4"
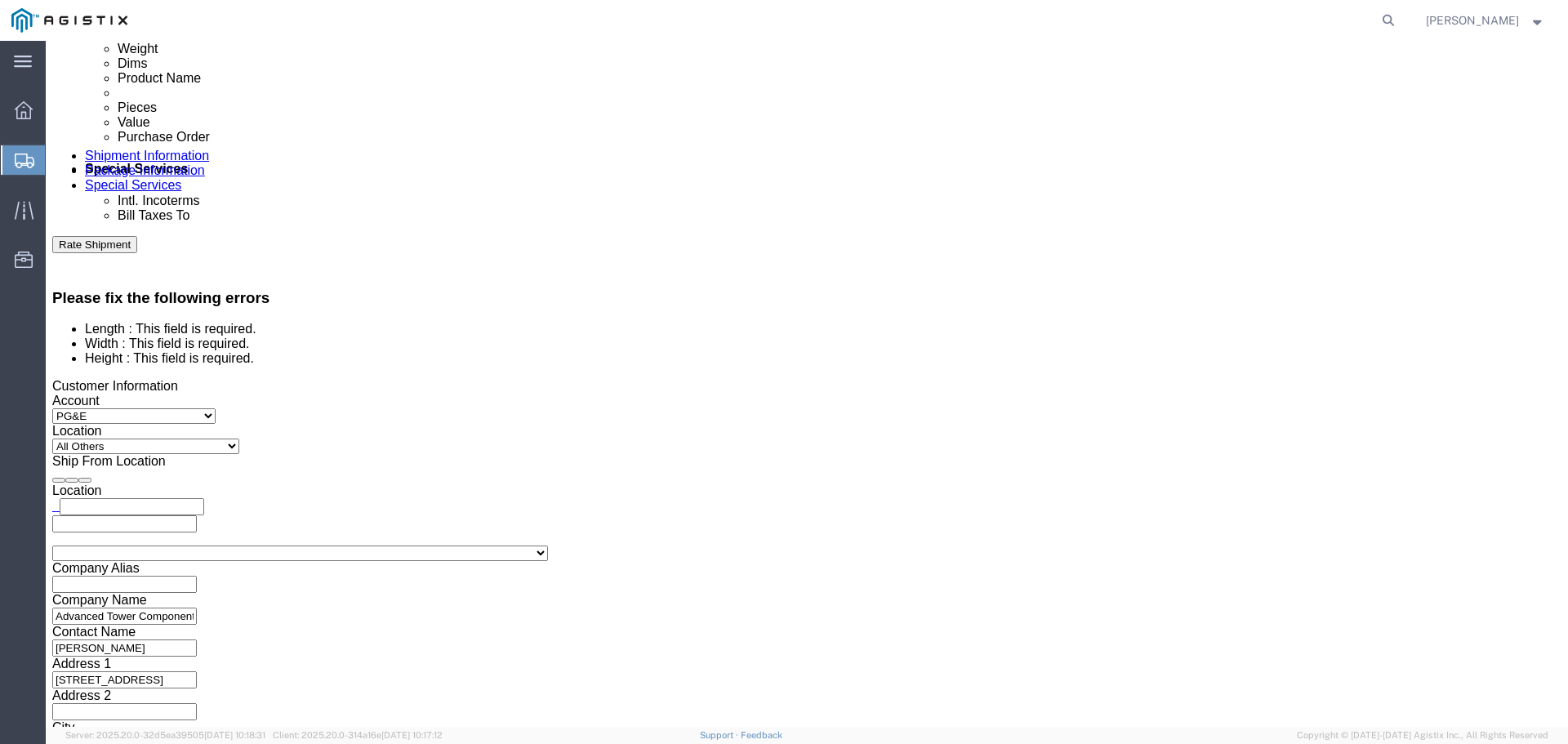
scroll to position [954, 0]
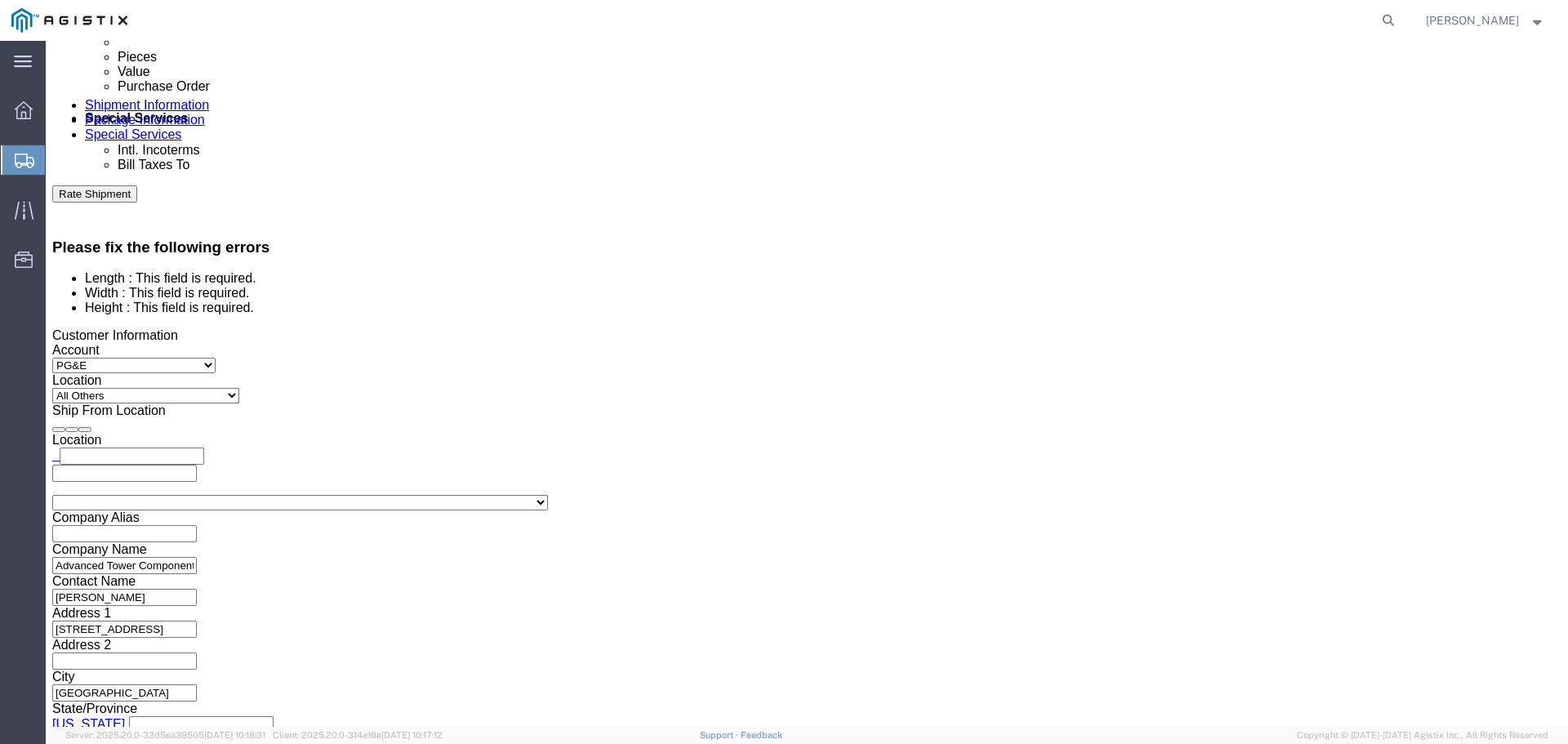
type input "2701255257"
click button "Continue"
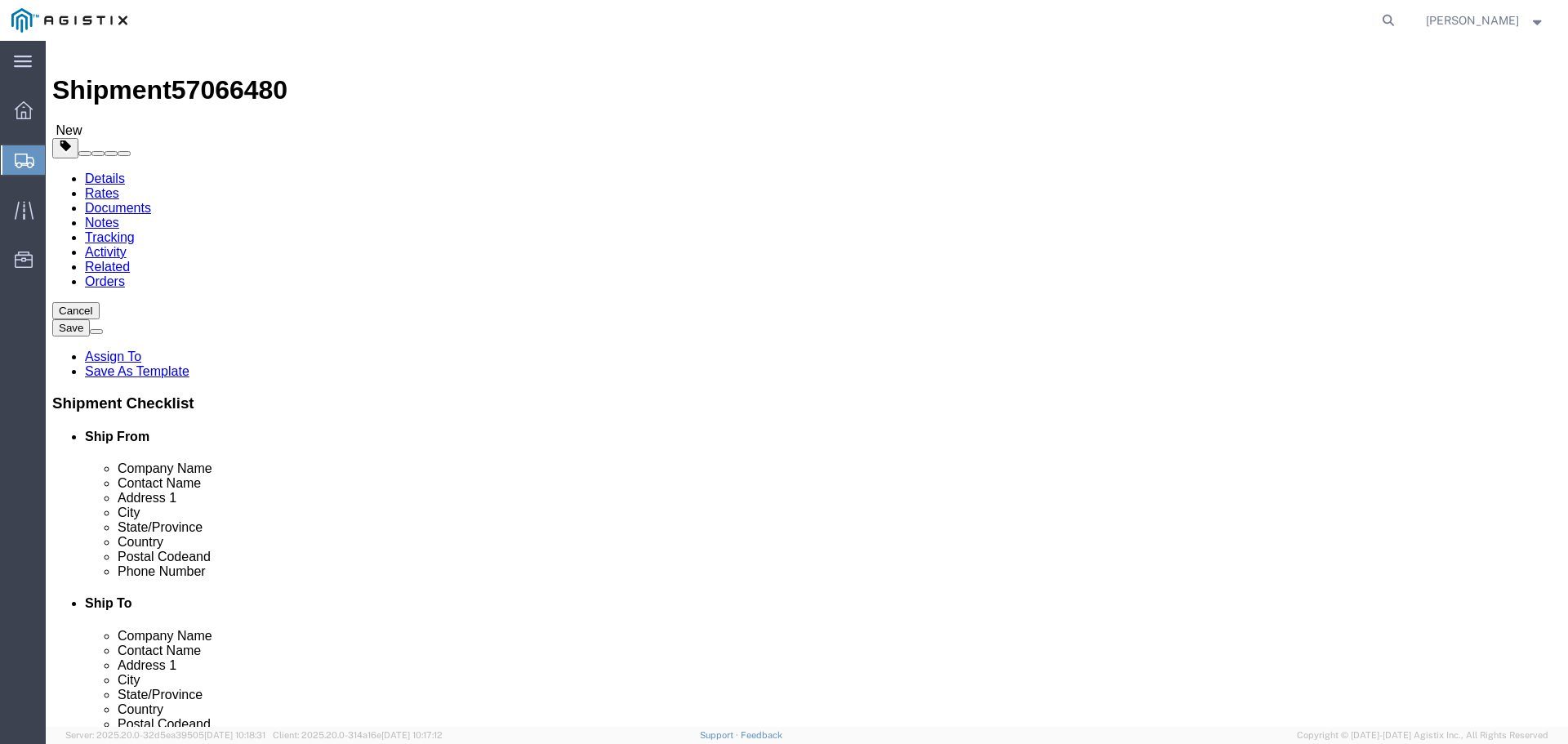
scroll to position [0, 0]
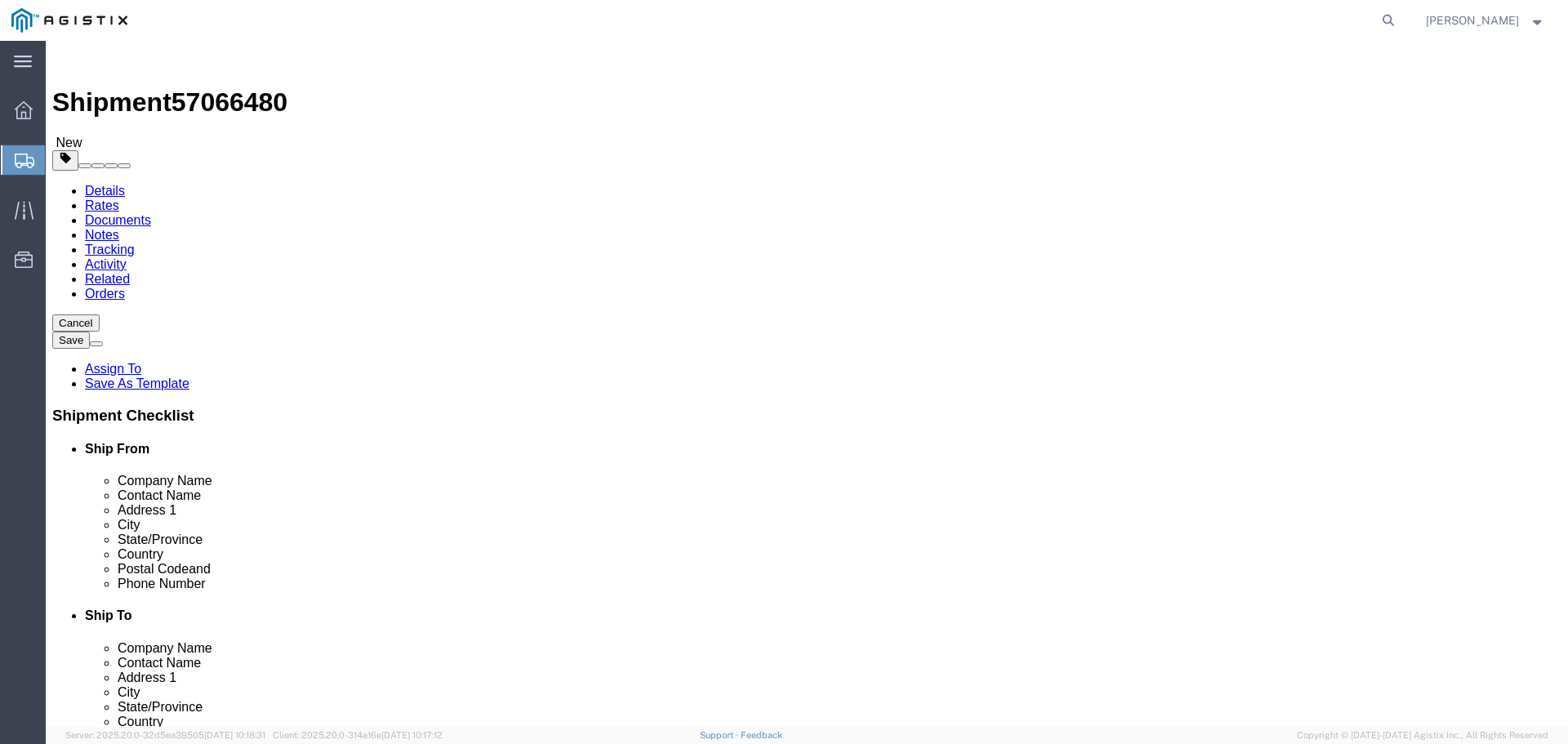
click select "Select Bulk Bundle(s) Cardboard Box(es) Carton(s) Crate(s) Drum(s) (Fiberboard)…"
select select "PSNS"
click select "Select Bulk Bundle(s) Cardboard Box(es) Carton(s) Crate(s) Drum(s) (Fiberboard)…"
click input "text"
click input "Length : This field is required."
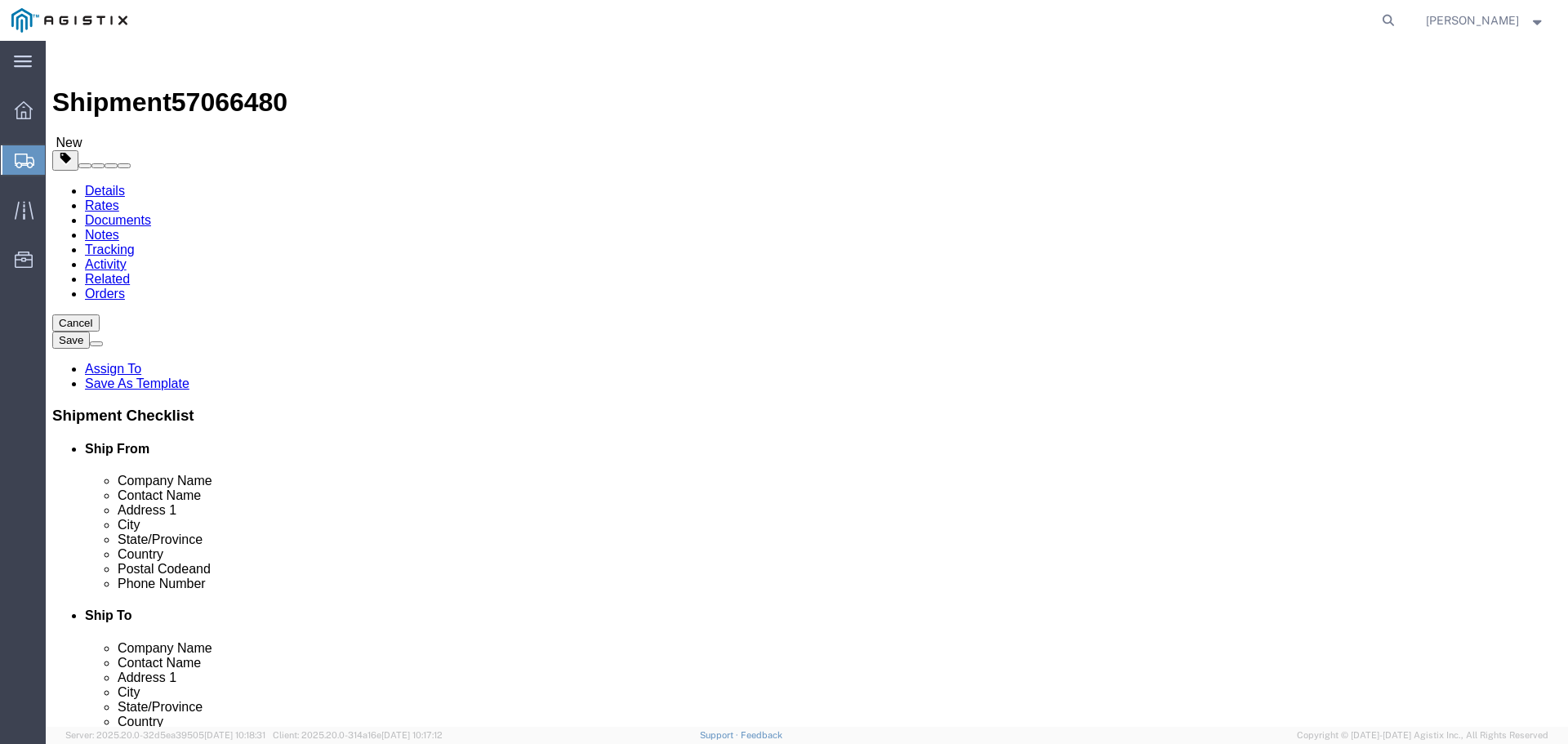
type input "41"
type input "42"
type input "17"
click input "0.00"
type input "0"
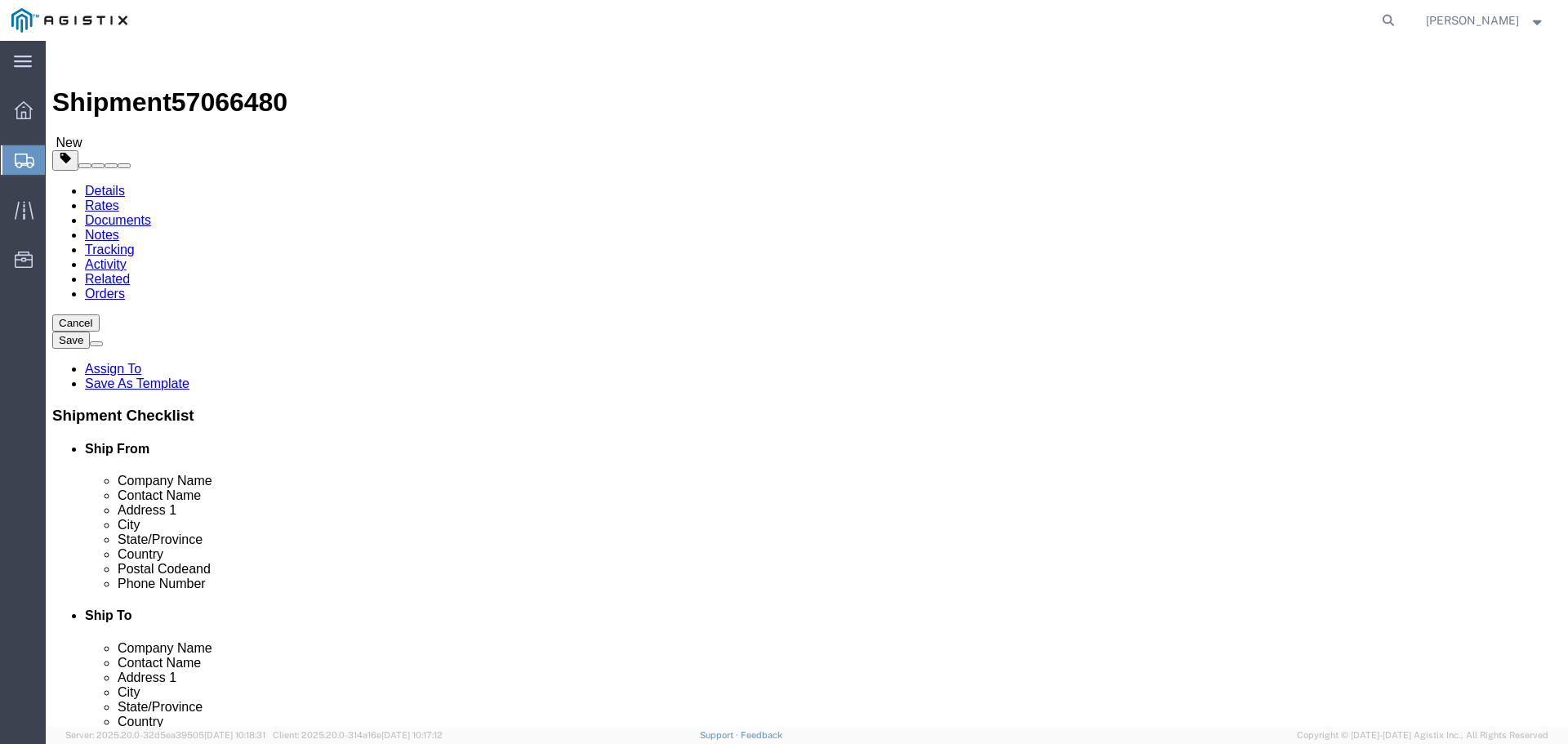
type input "60"
click link "Add Content"
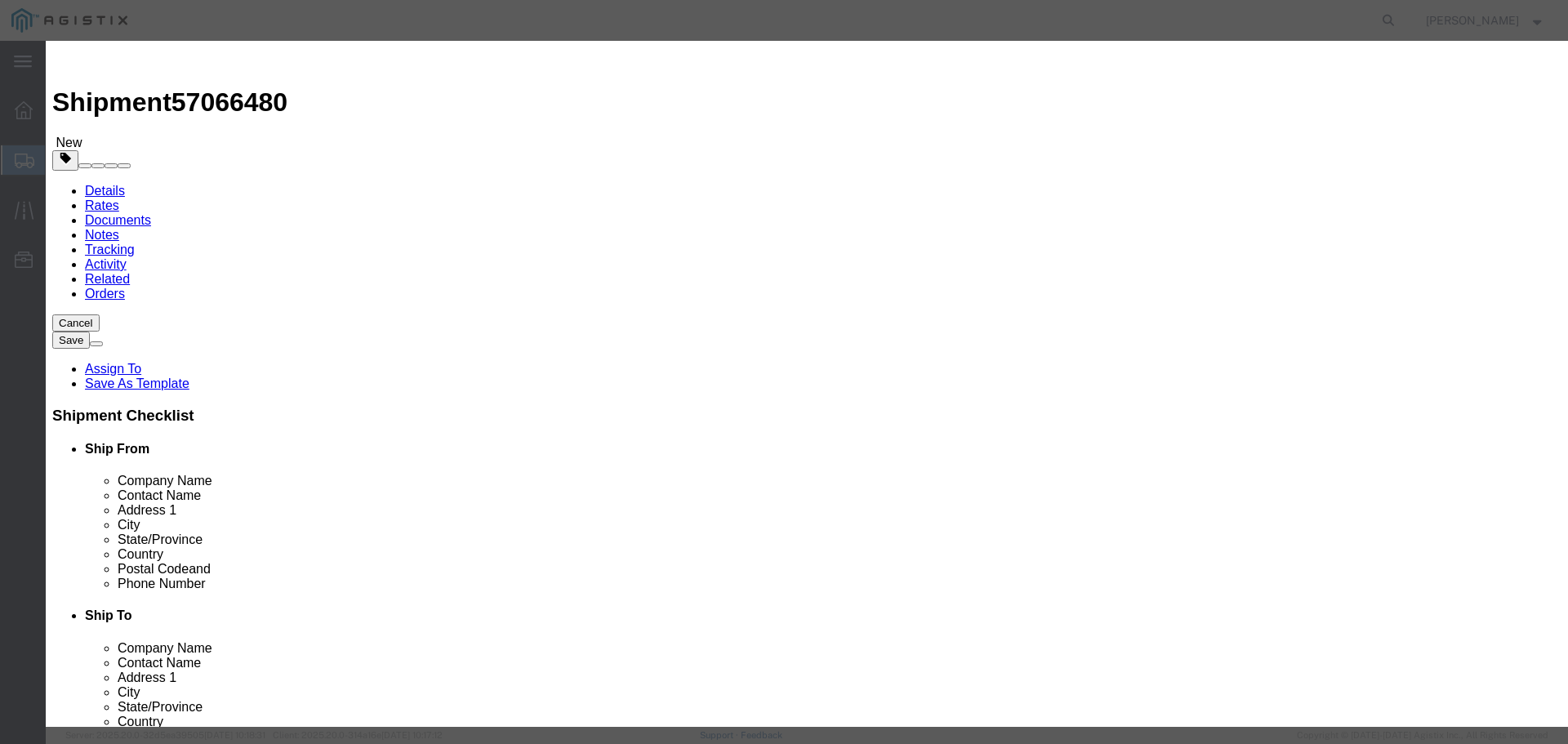
click input "text"
paste input "AT-WRNO44"
type input "AT-WRNO44"
click input "0"
type input "1"
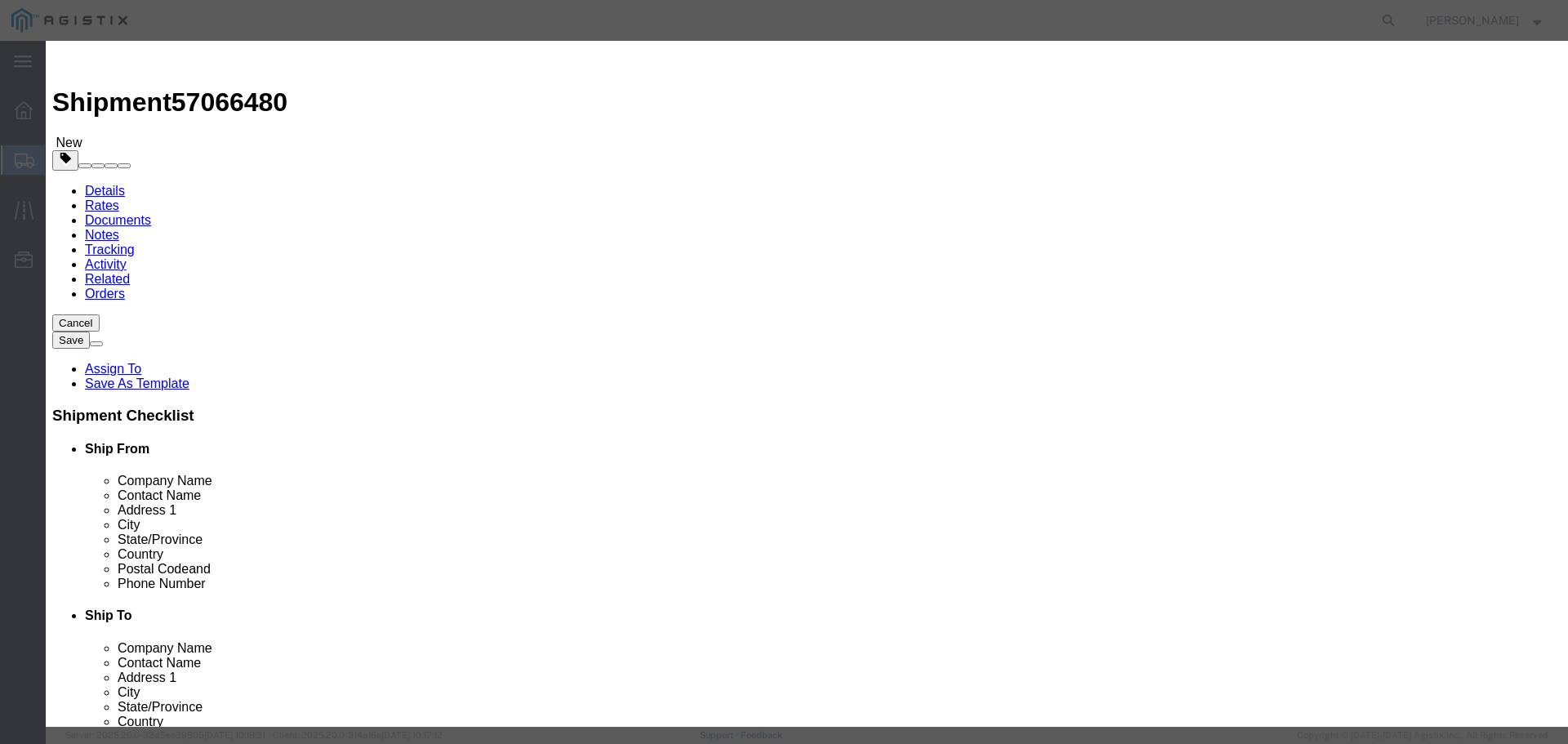
click input "text"
paste input "$572.89"
type input "572.89"
click select "Select 50 55 60 65 70 85 92.5 100 125 175 250 300 400"
select select "250"
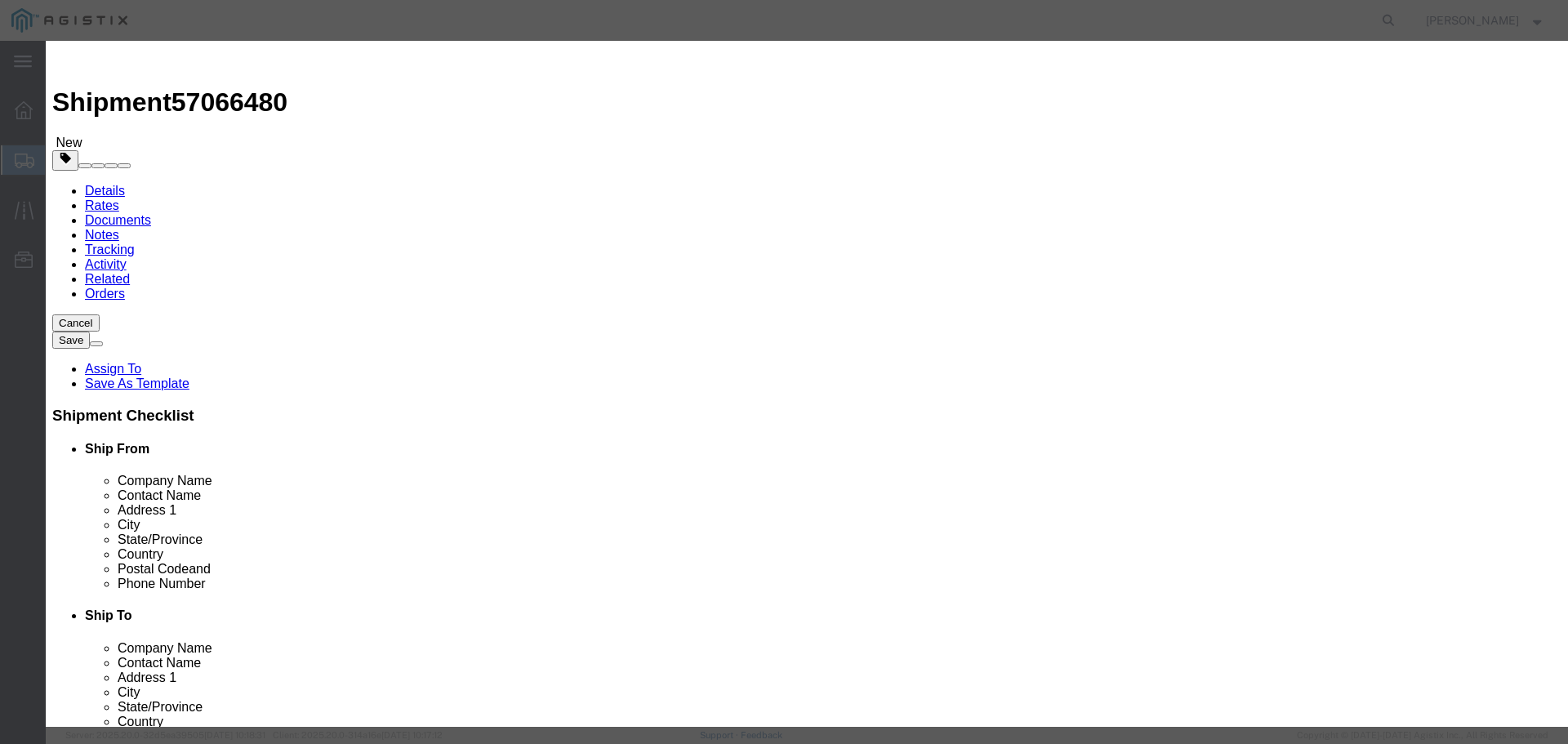
click select "Select 50 55 60 65 70 85 92.5 100 125 175 250 300 400"
click button "Save & Close"
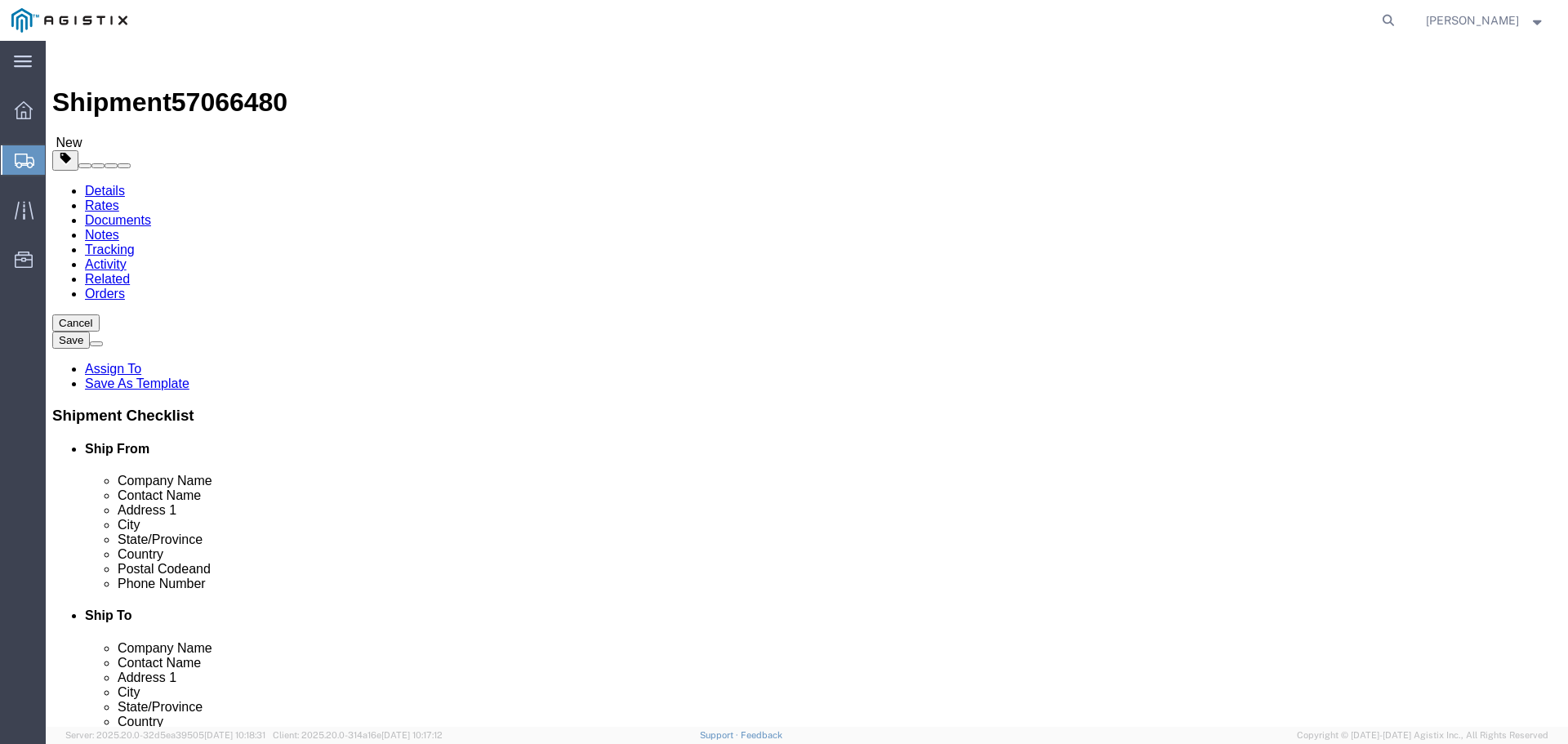
click button "Rate Shipment"
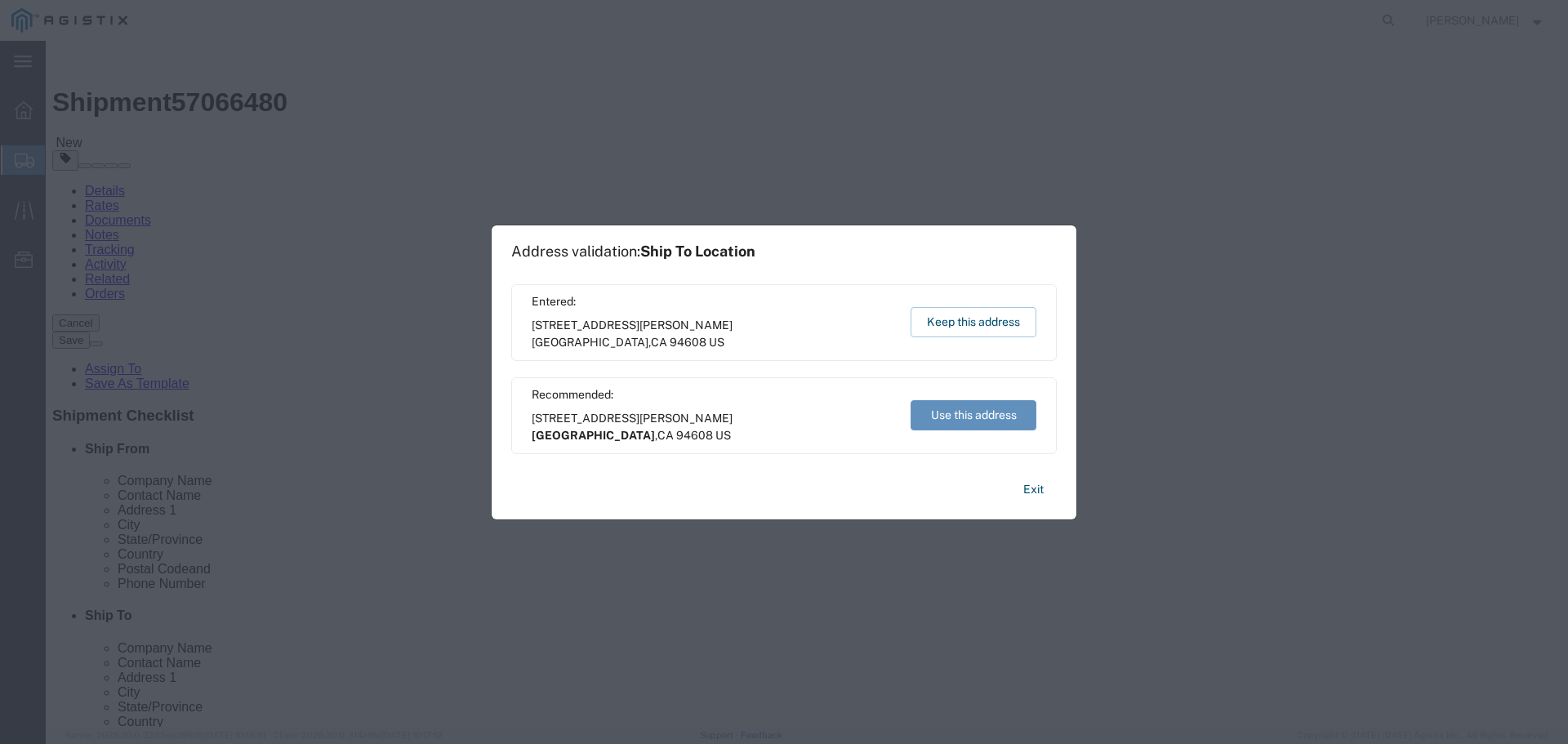
click at [986, 420] on button "Use this address" at bounding box center [973, 414] width 126 height 30
